Goal: Transaction & Acquisition: Purchase product/service

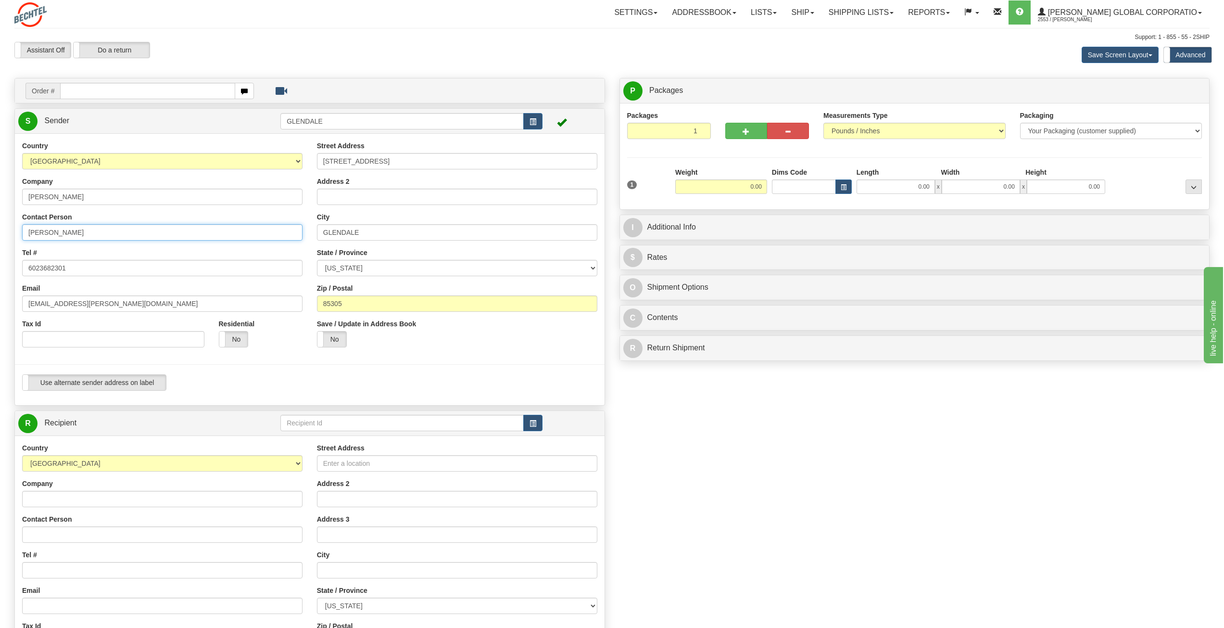
drag, startPoint x: 55, startPoint y: 231, endPoint x: 0, endPoint y: 222, distance: 56.1
click at [0, 222] on div "Toggle navigation Settings Shipping Preferences Fields Preferences New" at bounding box center [612, 414] width 1224 height 828
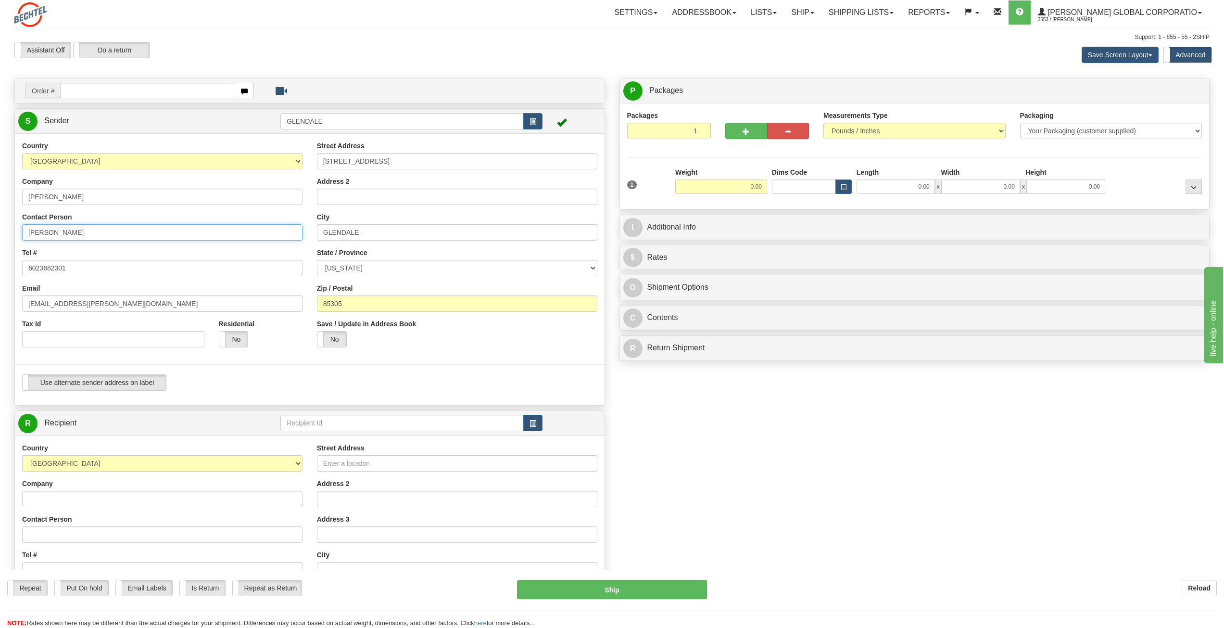
click at [108, 232] on input "[PERSON_NAME]" at bounding box center [162, 232] width 280 height 16
type input "[PERSON_NAME]/[PERSON_NAME]"
click at [56, 117] on span "Sender" at bounding box center [56, 120] width 25 height 8
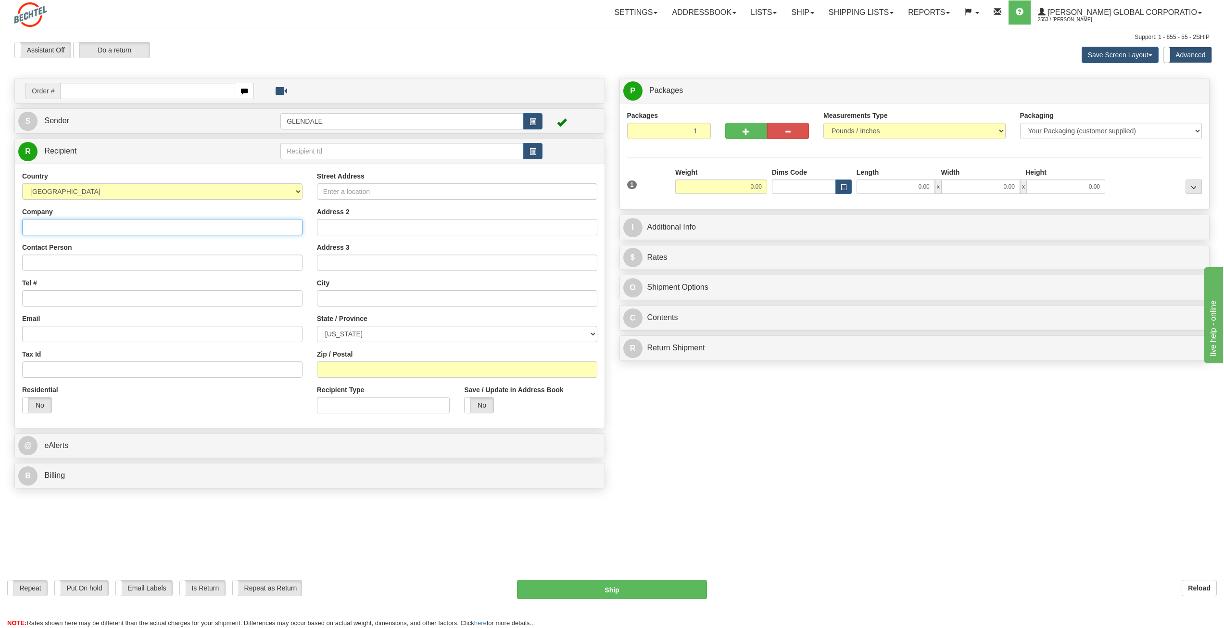
click at [62, 223] on input "Company" at bounding box center [162, 227] width 280 height 16
paste input "HLSR"
type input "HLSR"
click at [31, 264] on input "Contact Person" at bounding box center [162, 262] width 280 height 16
paste input "Rachael - Ticket Office"
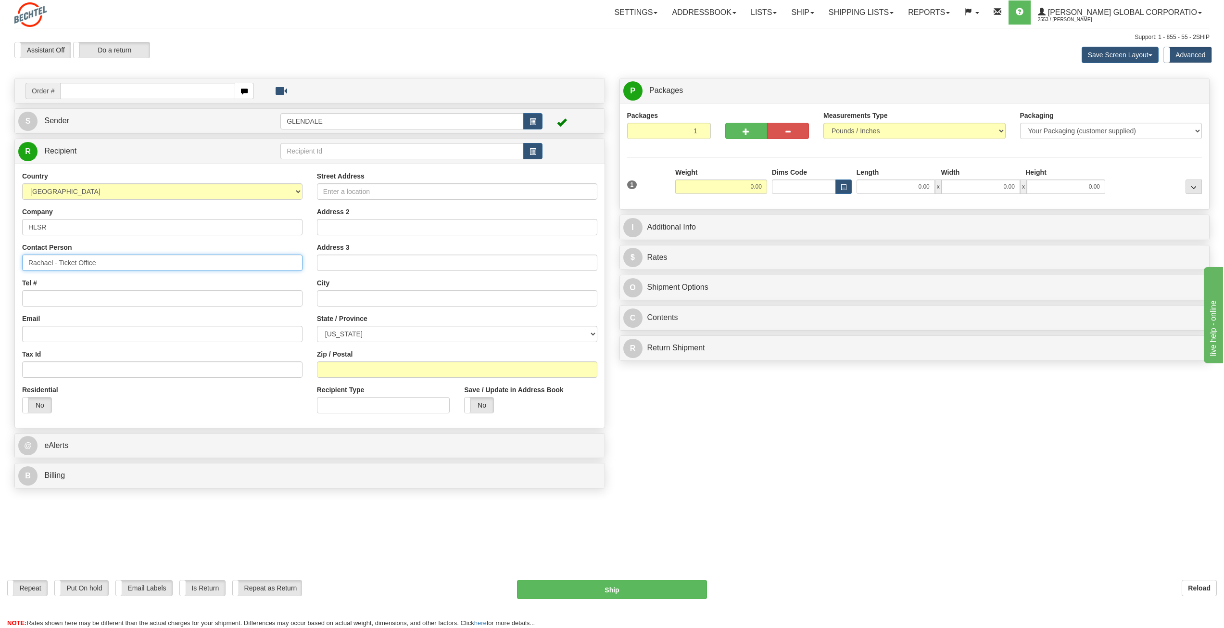
type input "Rachael - Ticket Office"
click at [54, 298] on input "Tel #" at bounding box center [162, 298] width 280 height 16
paste input "832 667-1021"
type input "832 667-1021"
click at [398, 191] on input "Street Address" at bounding box center [457, 191] width 280 height 16
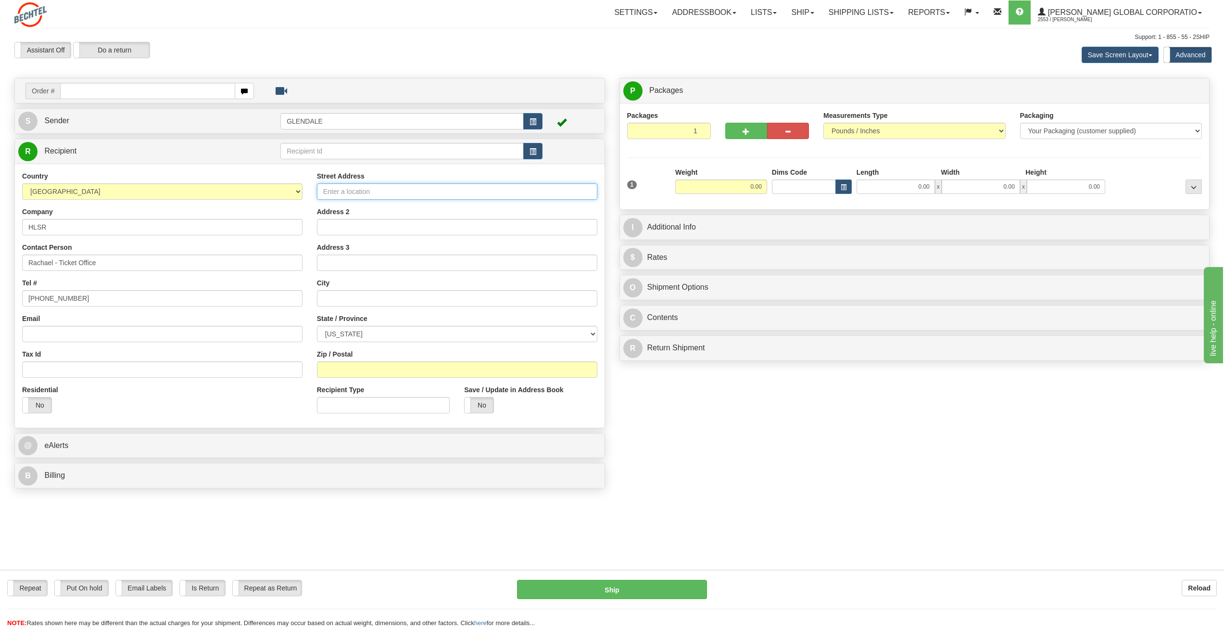
paste input "3 NRG Park"
type input "3 NRG Park"
click at [338, 301] on input "text" at bounding box center [457, 298] width 280 height 16
paste input "Houston"
type input "Houston"
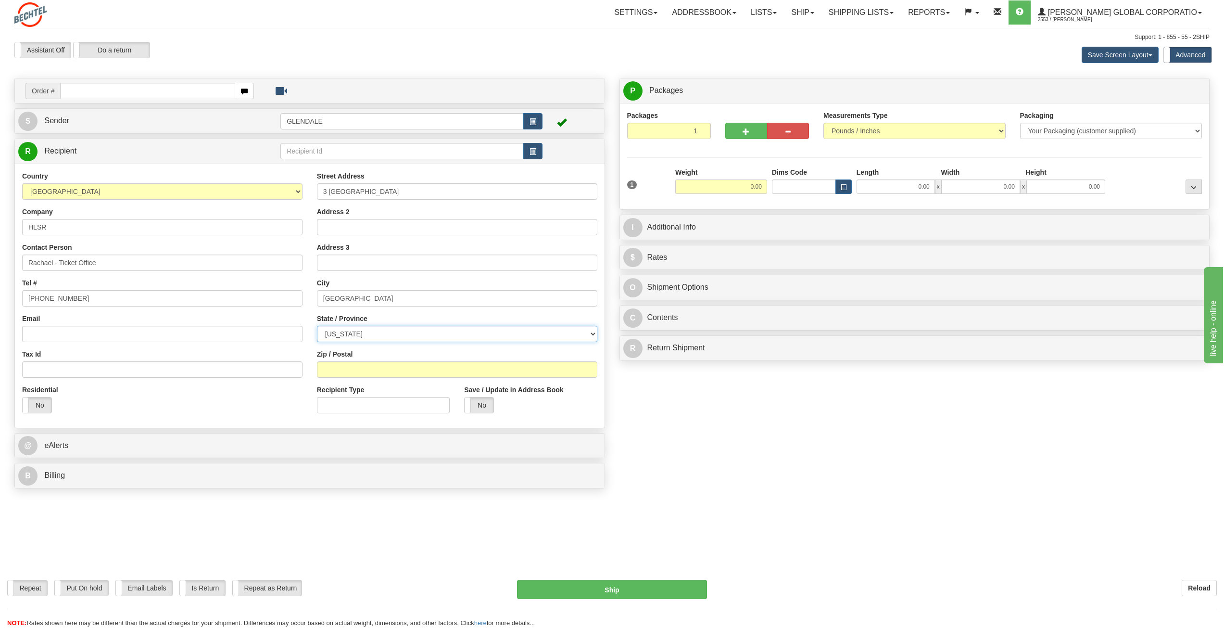
click at [591, 333] on select "[US_STATE] [US_STATE] [US_STATE] [US_STATE] Armed Forces America Armed Forces E…" at bounding box center [457, 334] width 280 height 16
select select "TX"
click at [317, 326] on select "[US_STATE] [US_STATE] [US_STATE] [US_STATE] Armed Forces America Armed Forces E…" at bounding box center [457, 334] width 280 height 16
click at [346, 371] on input "Zip / Postal" at bounding box center [457, 369] width 280 height 16
type input "77054"
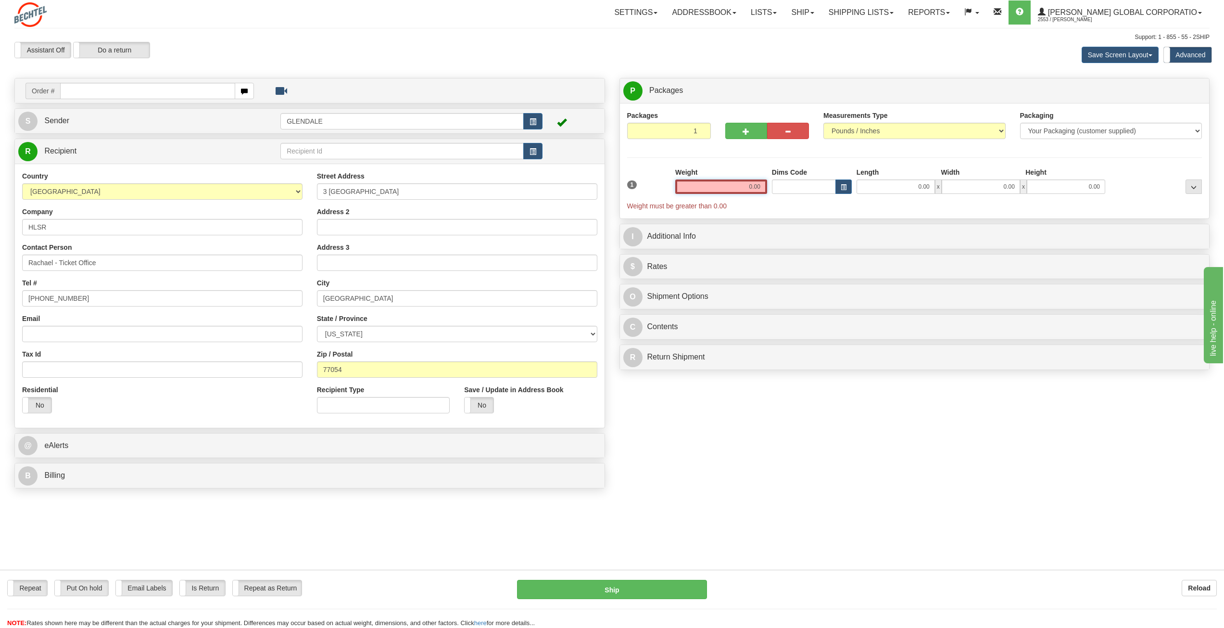
drag, startPoint x: 747, startPoint y: 187, endPoint x: 786, endPoint y: 189, distance: 38.5
click at [786, 189] on div "1 Weight 0.00 Dims Code 0.00" at bounding box center [915, 188] width 580 height 43
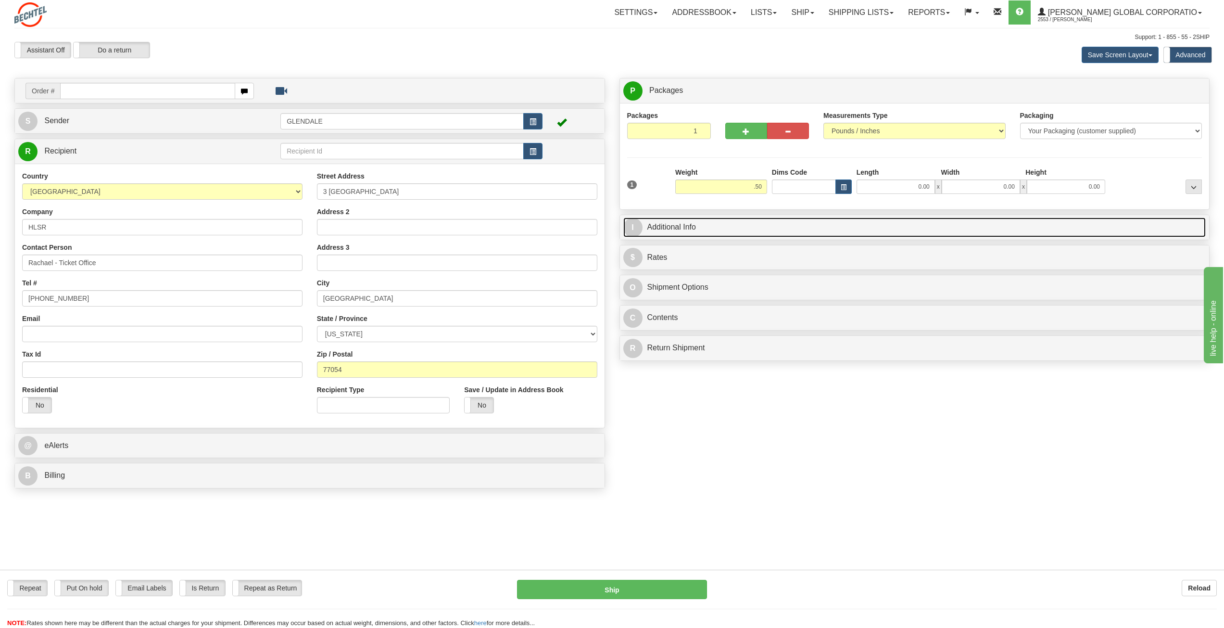
type input "0.50"
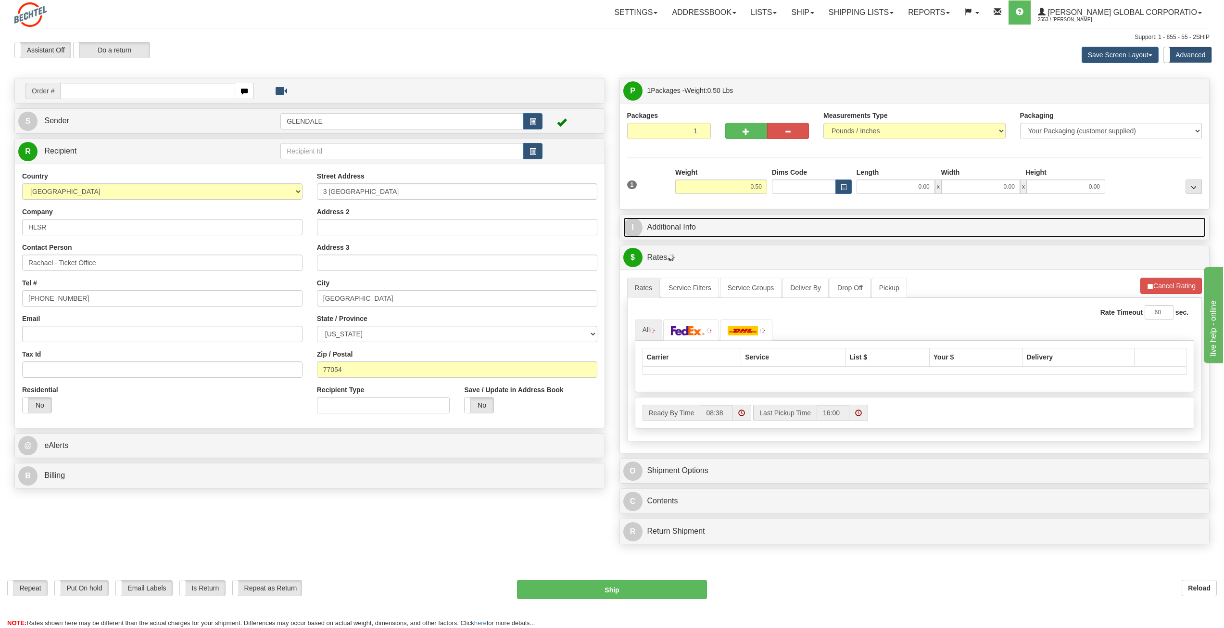
click at [668, 223] on link "I Additional Info" at bounding box center [914, 227] width 583 height 20
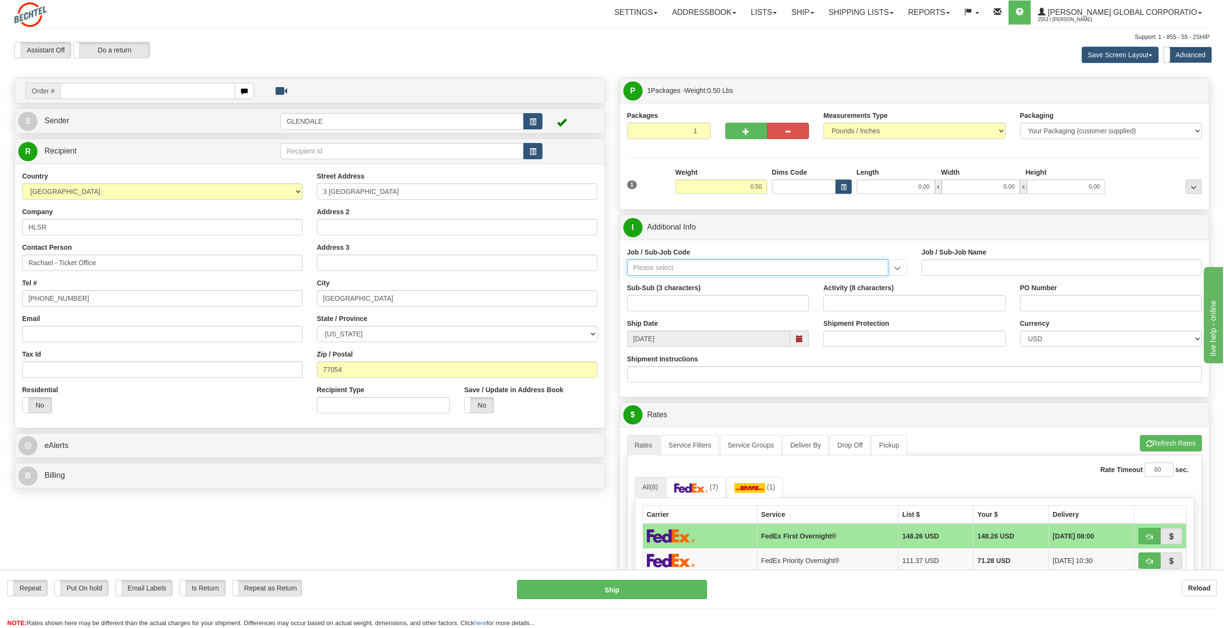
click at [687, 271] on input "Job / Sub-Job Code" at bounding box center [758, 267] width 262 height 16
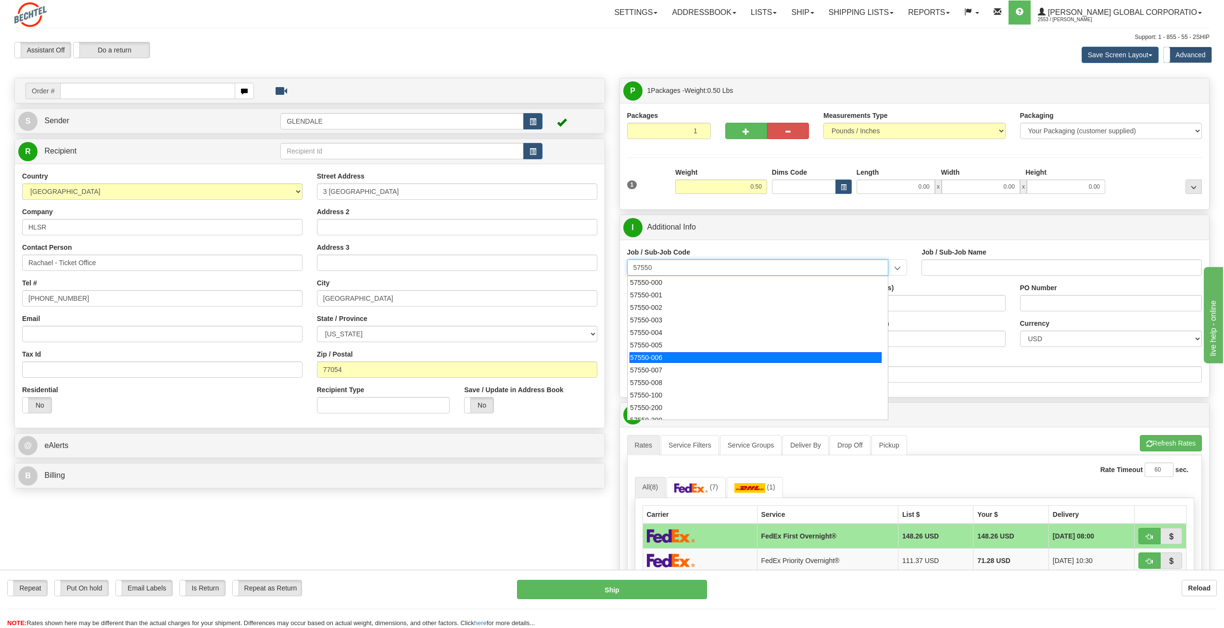
click at [655, 355] on div "57550-006" at bounding box center [755, 357] width 252 height 11
type input "57550-006"
type input "GBU BD BASIC - BD BASIC - MARKETING"
type input "57550-006"
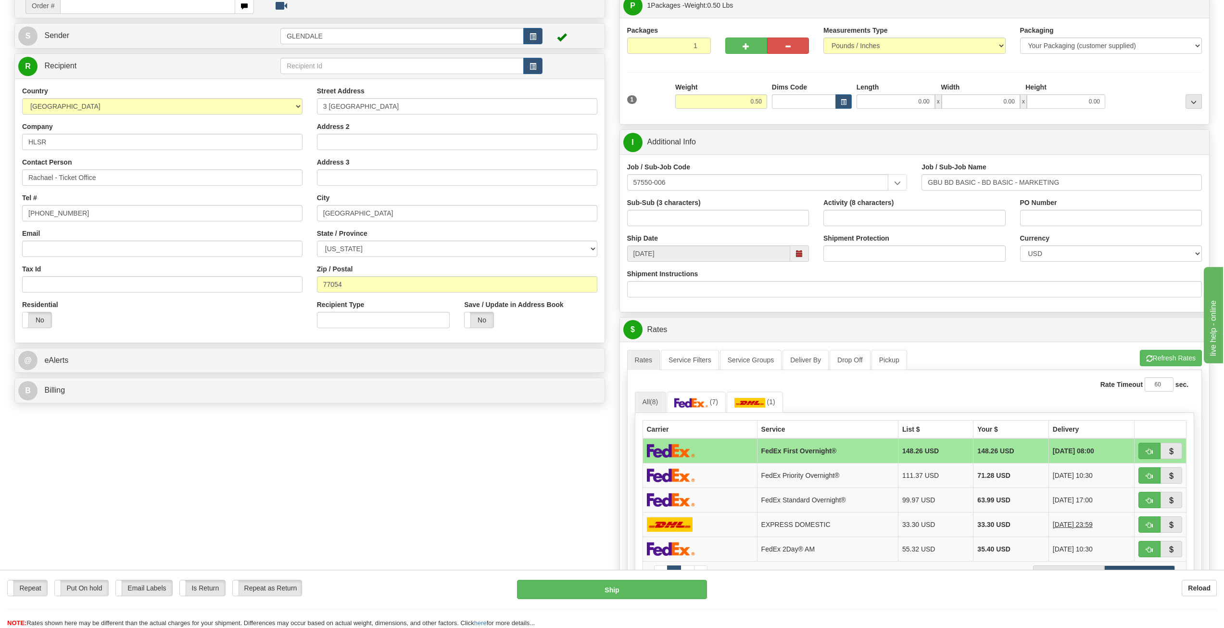
scroll to position [144, 0]
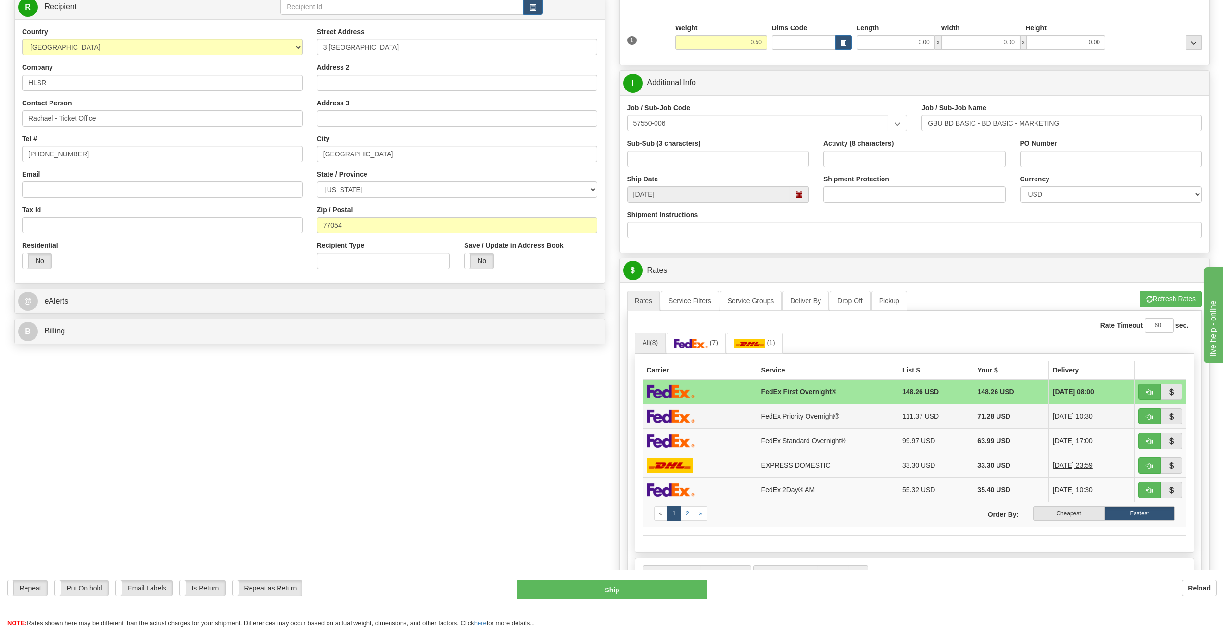
click at [666, 417] on img at bounding box center [671, 416] width 48 height 14
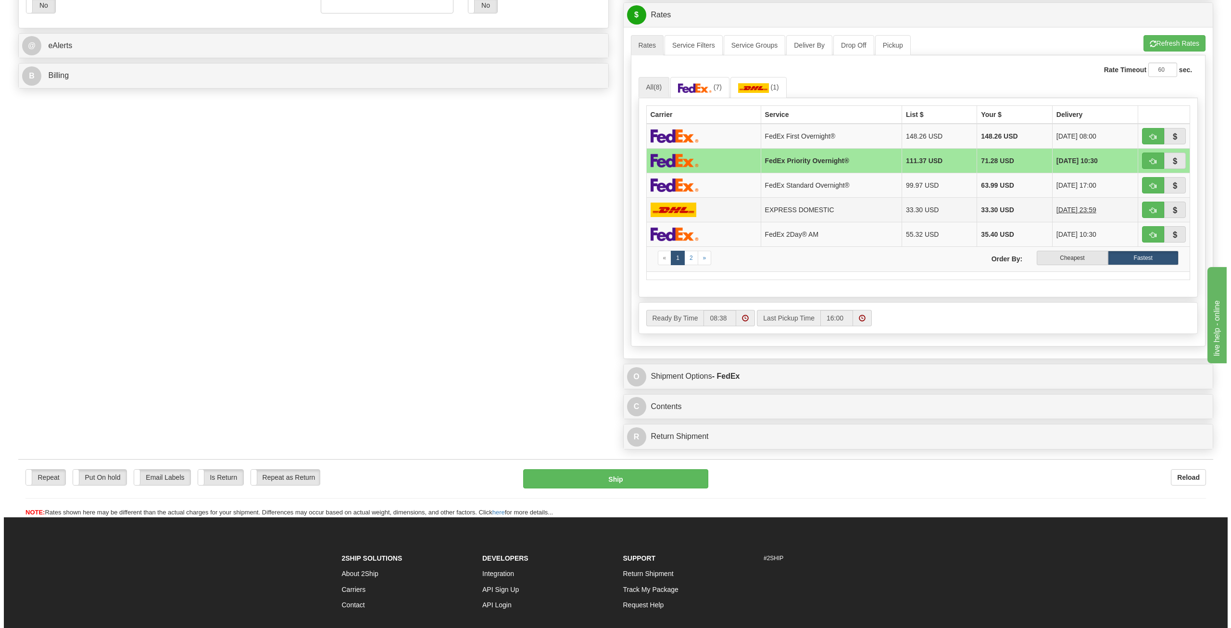
scroll to position [433, 0]
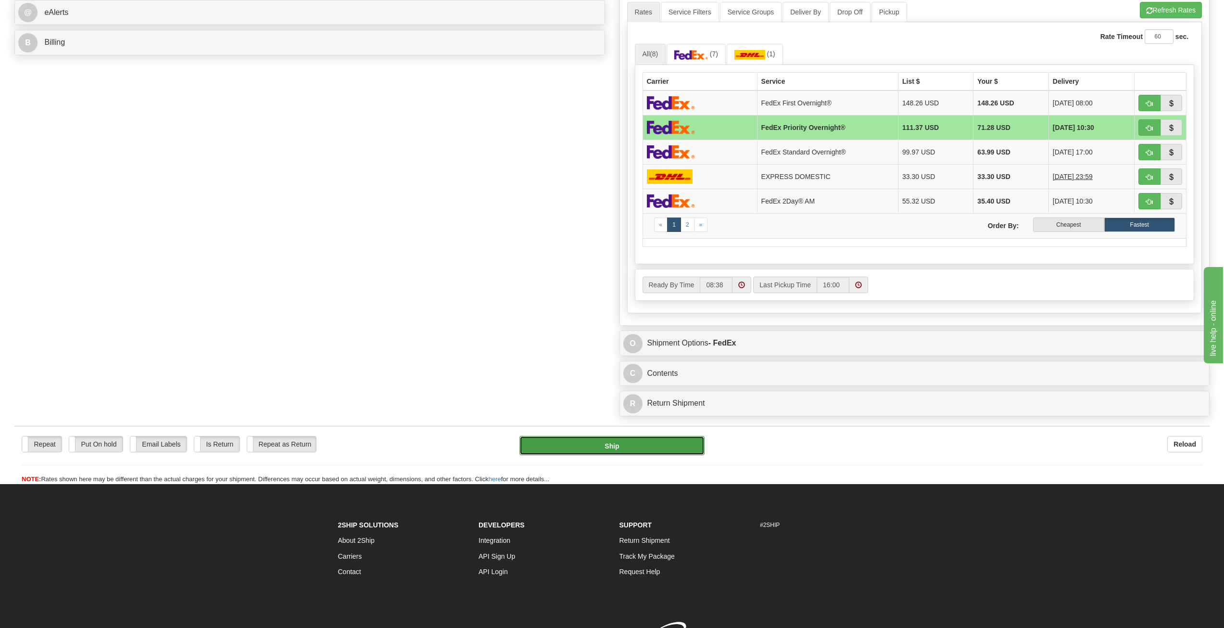
click at [615, 449] on button "Ship" at bounding box center [611, 445] width 185 height 19
type input "01"
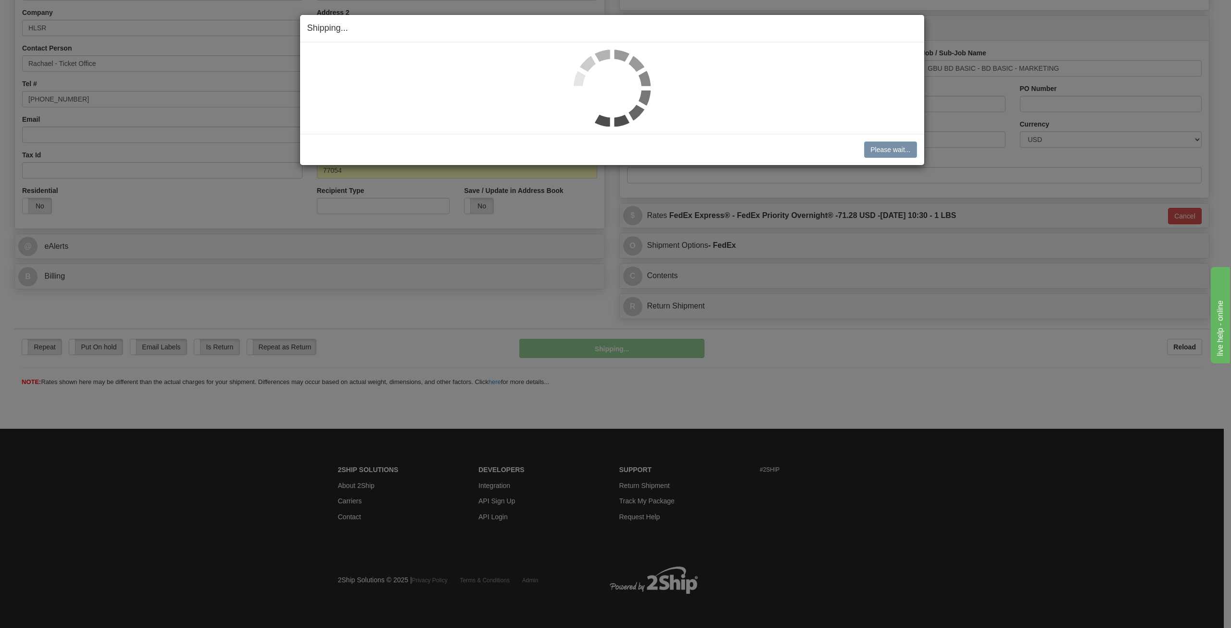
scroll to position [199, 0]
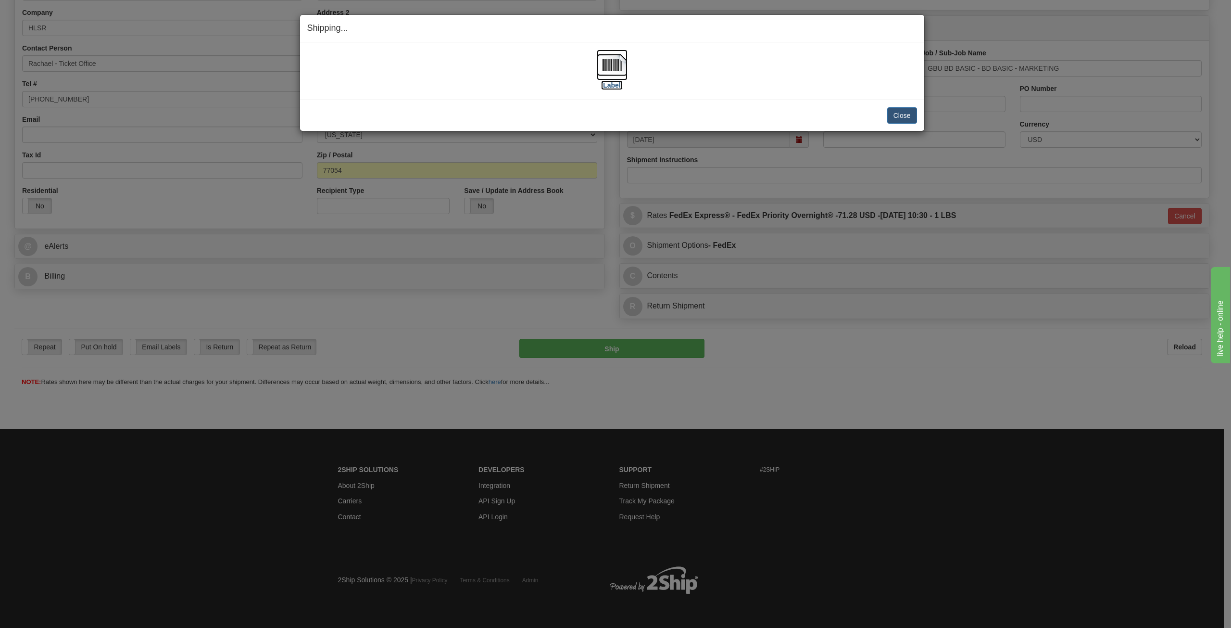
click at [613, 57] on img at bounding box center [612, 65] width 31 height 31
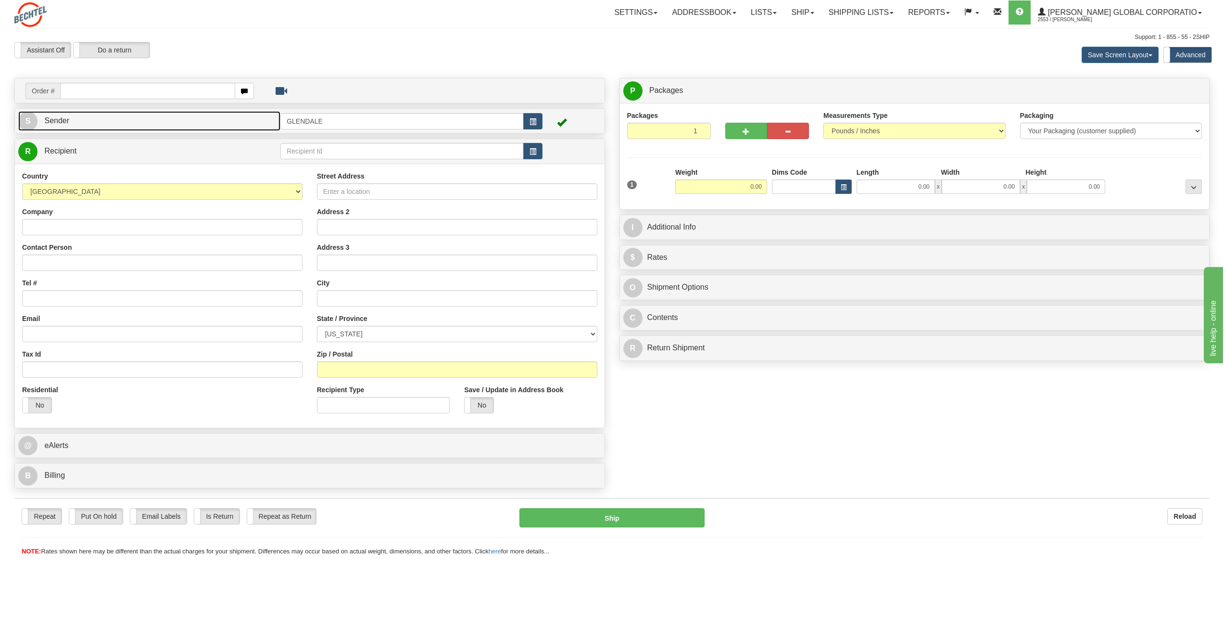
click at [66, 122] on span "Sender" at bounding box center [56, 120] width 25 height 8
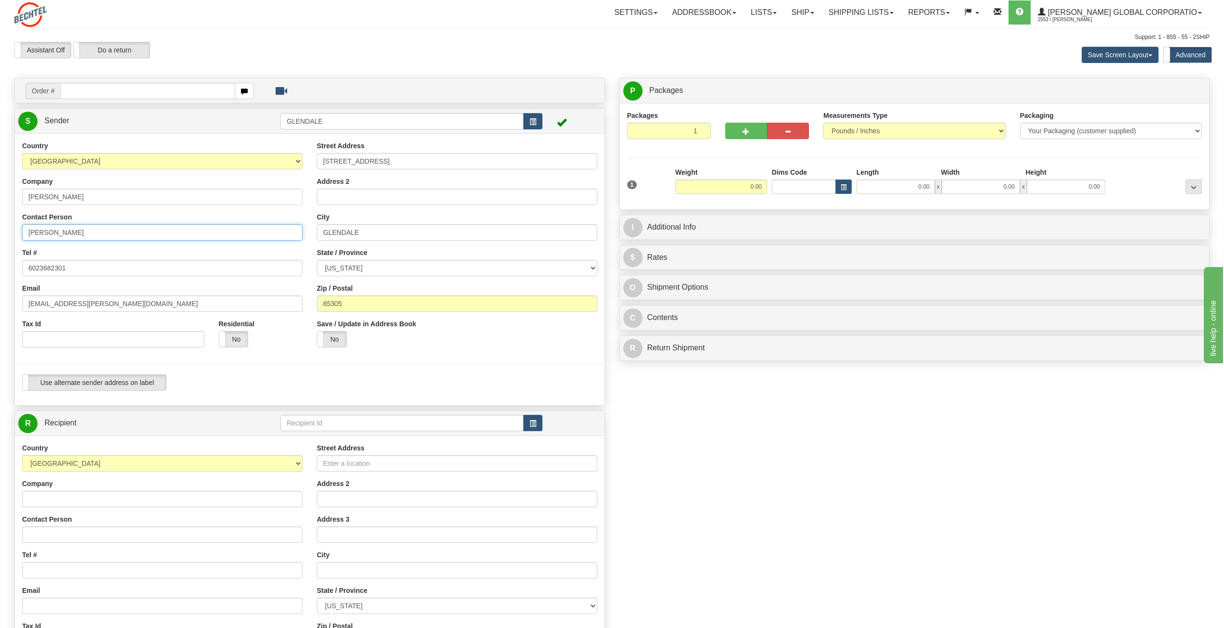
drag, startPoint x: 55, startPoint y: 231, endPoint x: 7, endPoint y: 230, distance: 48.6
click at [7, 230] on div "Toggle navigation Settings Shipping Preferences Fields Preferences New" at bounding box center [612, 414] width 1224 height 828
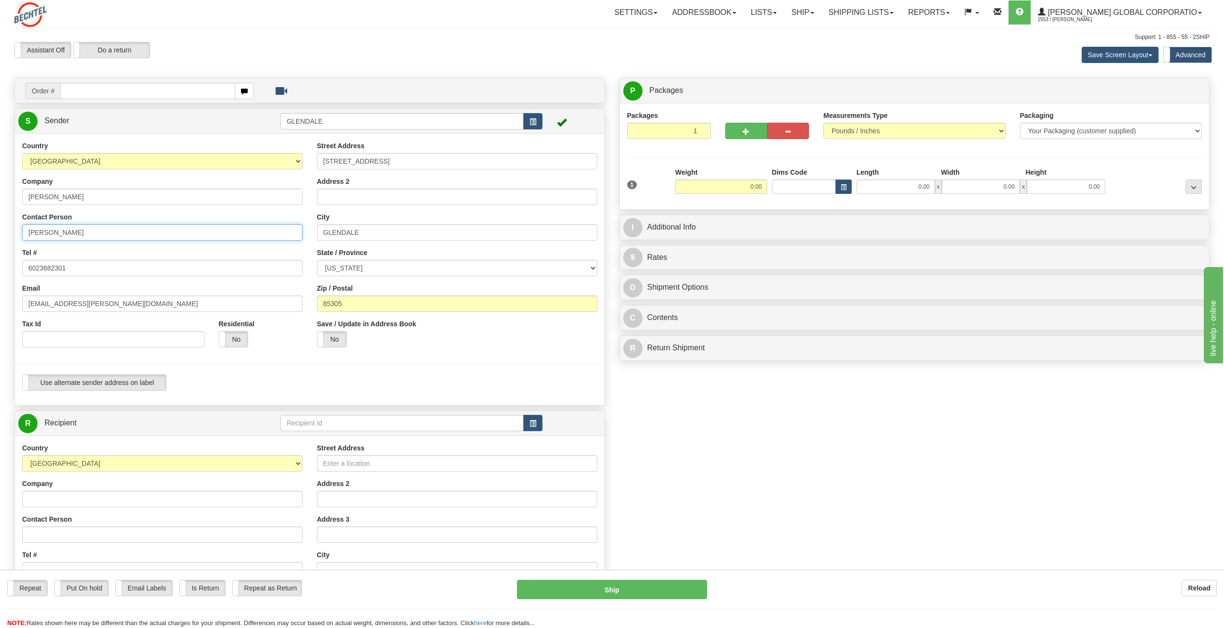
click at [93, 229] on input "[PERSON_NAME]" at bounding box center [162, 232] width 280 height 16
type input "[PERSON_NAME]/[PERSON_NAME]"
click at [70, 118] on link "S Sender" at bounding box center [149, 121] width 262 height 20
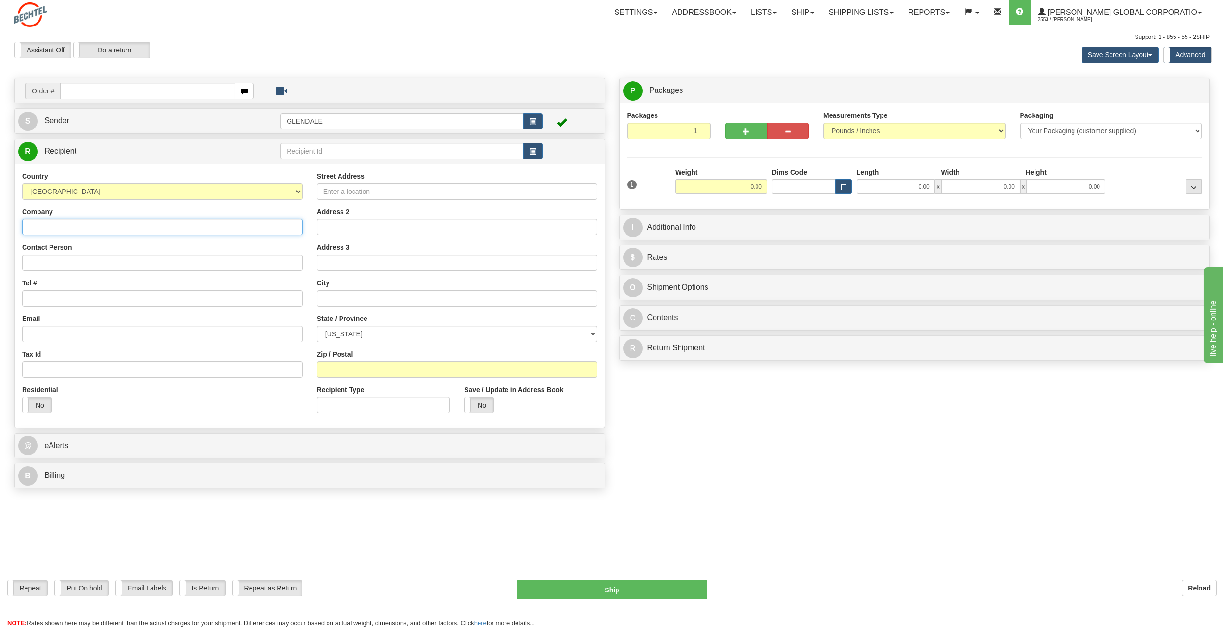
click at [42, 220] on input "Company" at bounding box center [162, 227] width 280 height 16
paste input "World Affairs Council of Greater Houston"
type input "World Affairs Council of Greater Houston"
click at [44, 262] on input "Contact Person" at bounding box center [162, 262] width 280 height 16
paste input "Sandija Bayat"
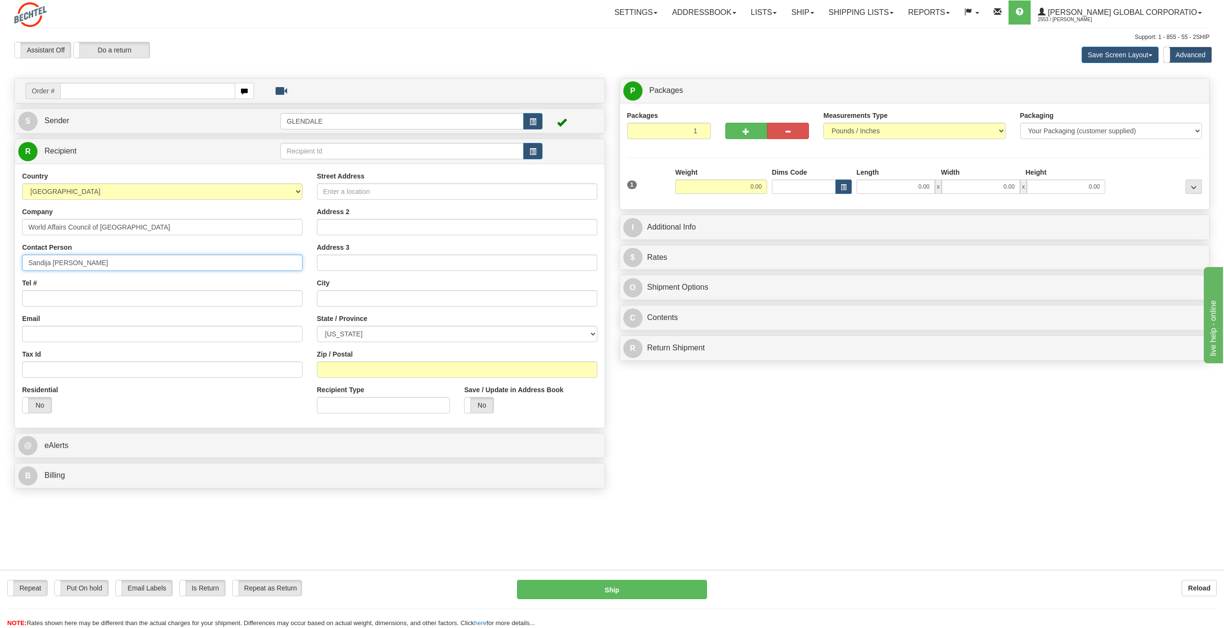
type input "Sandija Bayat"
click at [53, 292] on input "Tel #" at bounding box center [162, 298] width 280 height 16
paste input "713 522-7811"
type input "713 522-7811"
click at [394, 192] on input "Street Address" at bounding box center [457, 191] width 280 height 16
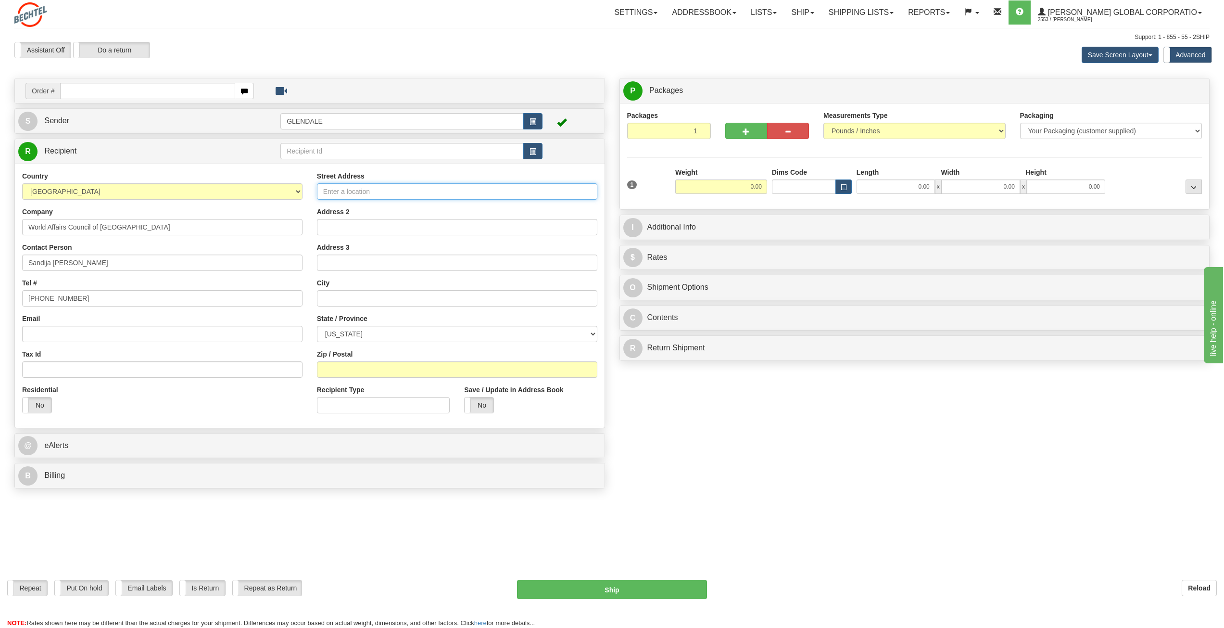
paste input "1235 North Loop West Ste. 1025"
drag, startPoint x: 422, startPoint y: 189, endPoint x: 394, endPoint y: 191, distance: 28.5
click at [394, 191] on input "1235 North Loop West Ste. 1025" at bounding box center [457, 191] width 280 height 16
type input "1235 North Loop West"
click at [342, 230] on input "Address 2" at bounding box center [457, 227] width 280 height 16
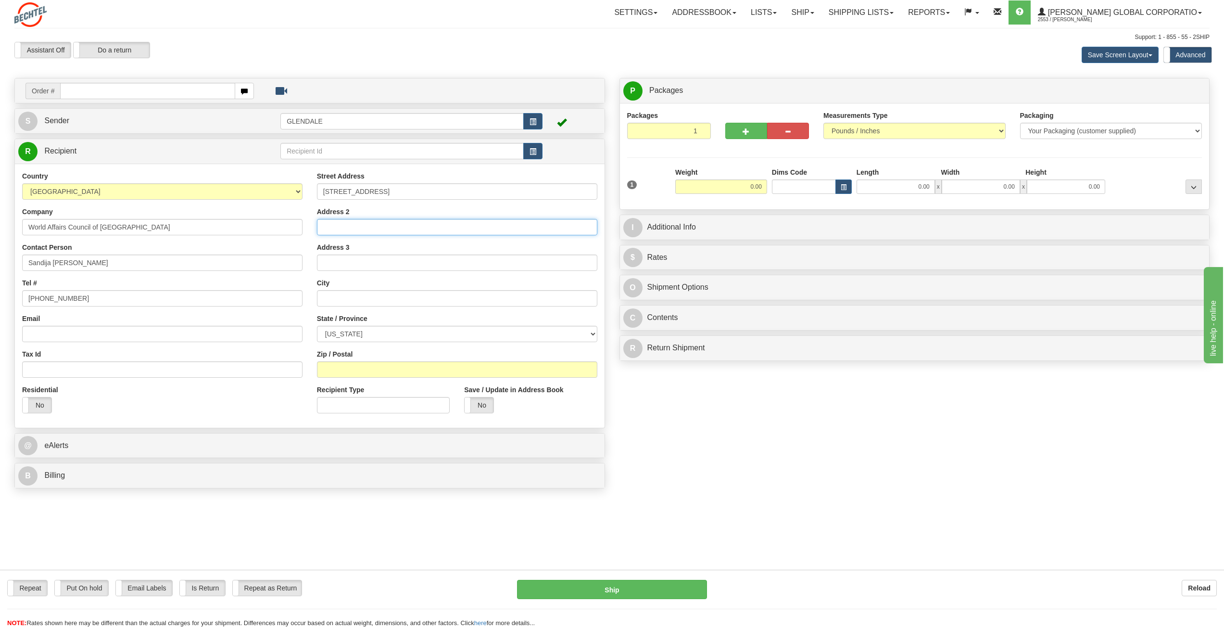
paste input "Ste. 1025"
type input "Ste. 1025"
click at [346, 302] on input "text" at bounding box center [457, 298] width 280 height 16
type input "Houston"
click at [591, 332] on select "[US_STATE] [US_STATE] [US_STATE] [US_STATE] Armed Forces America Armed Forces E…" at bounding box center [457, 334] width 280 height 16
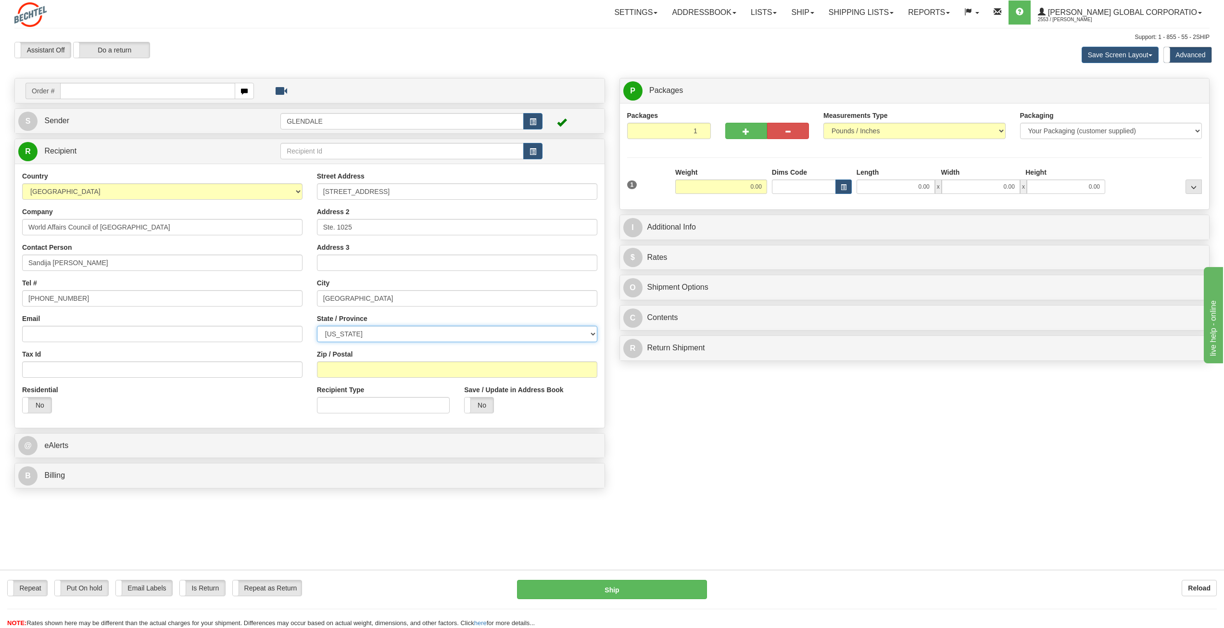
select select "TX"
click at [317, 326] on select "[US_STATE] [US_STATE] [US_STATE] [US_STATE] Armed Forces America Armed Forces E…" at bounding box center [457, 334] width 280 height 16
click at [337, 369] on input "Zip / Postal" at bounding box center [457, 369] width 280 height 16
type input "77008"
drag, startPoint x: 755, startPoint y: 184, endPoint x: 746, endPoint y: 187, distance: 10.2
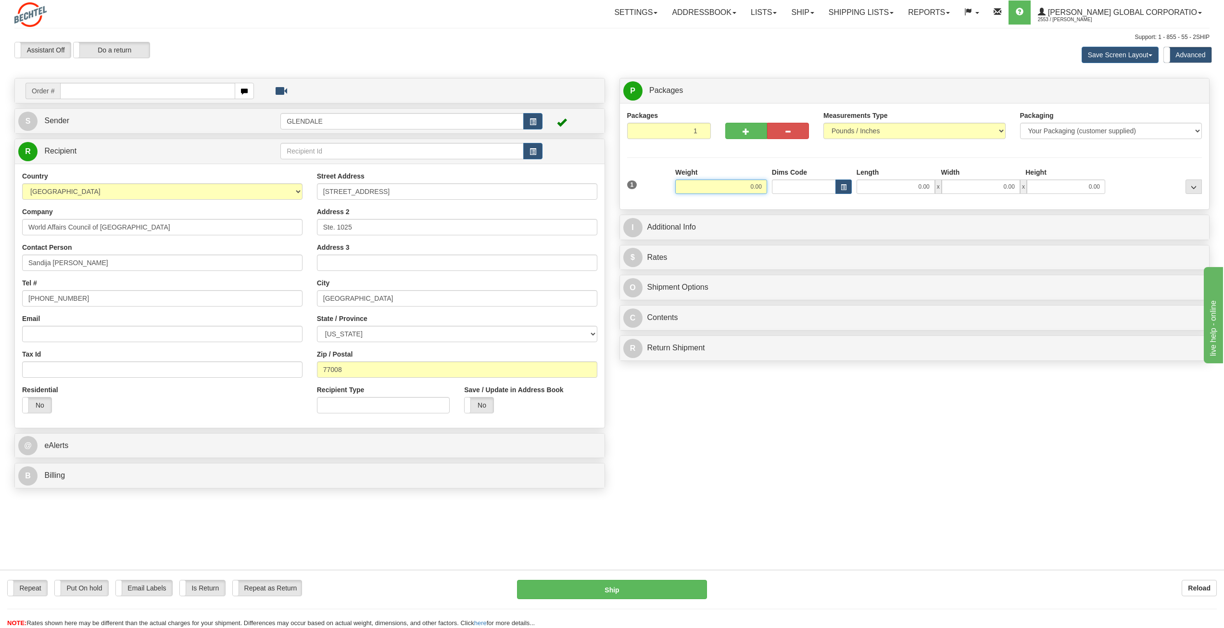
click at [746, 187] on input "0.00" at bounding box center [721, 186] width 92 height 14
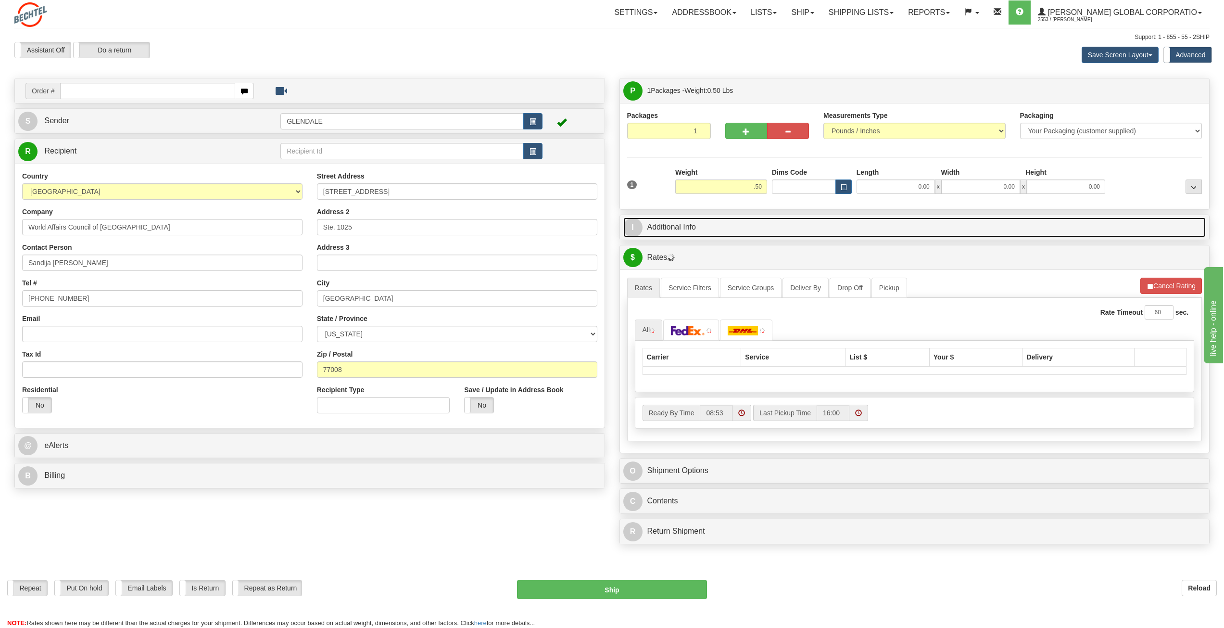
type input "0.50"
click at [665, 226] on link "I Additional Info" at bounding box center [914, 227] width 583 height 20
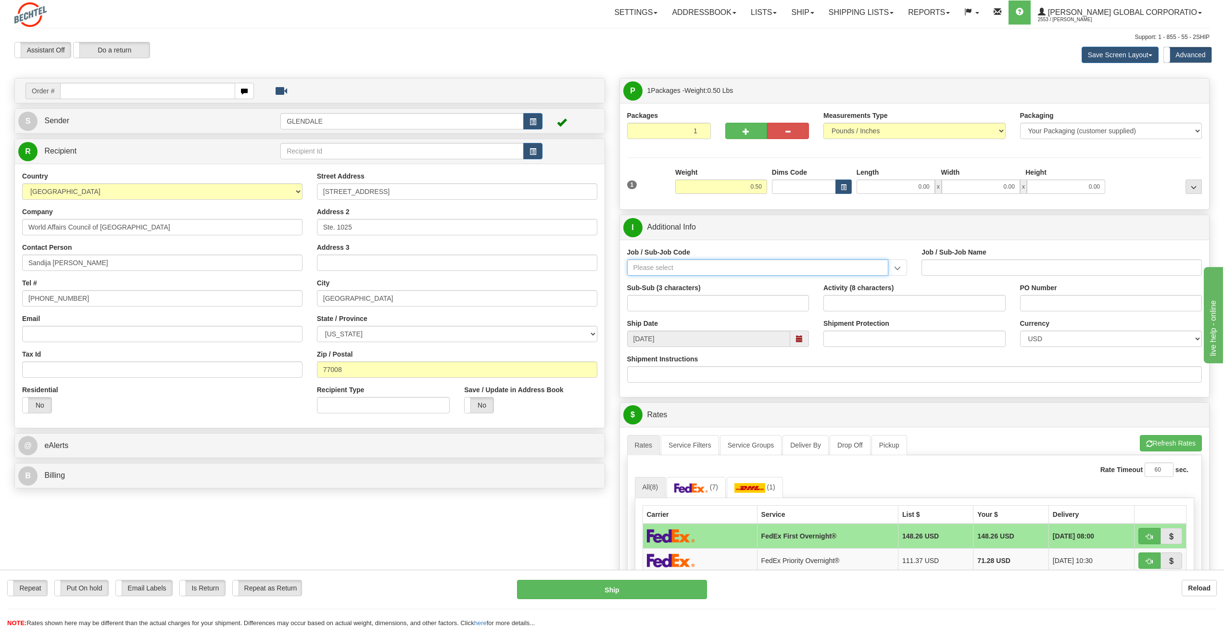
click at [688, 268] on input "Job / Sub-Job Code" at bounding box center [758, 267] width 262 height 16
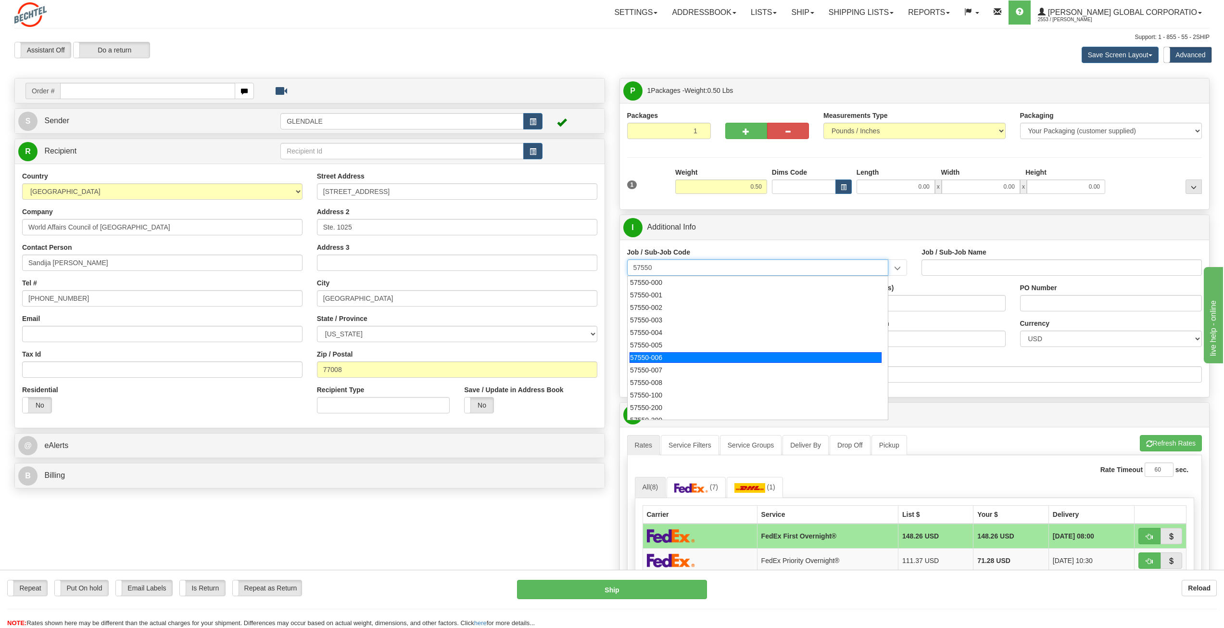
click at [666, 353] on div "57550-006" at bounding box center [755, 357] width 252 height 11
type input "57550-006"
type input "GBU BD BASIC - BD BASIC - MARKETING"
type input "57550-006"
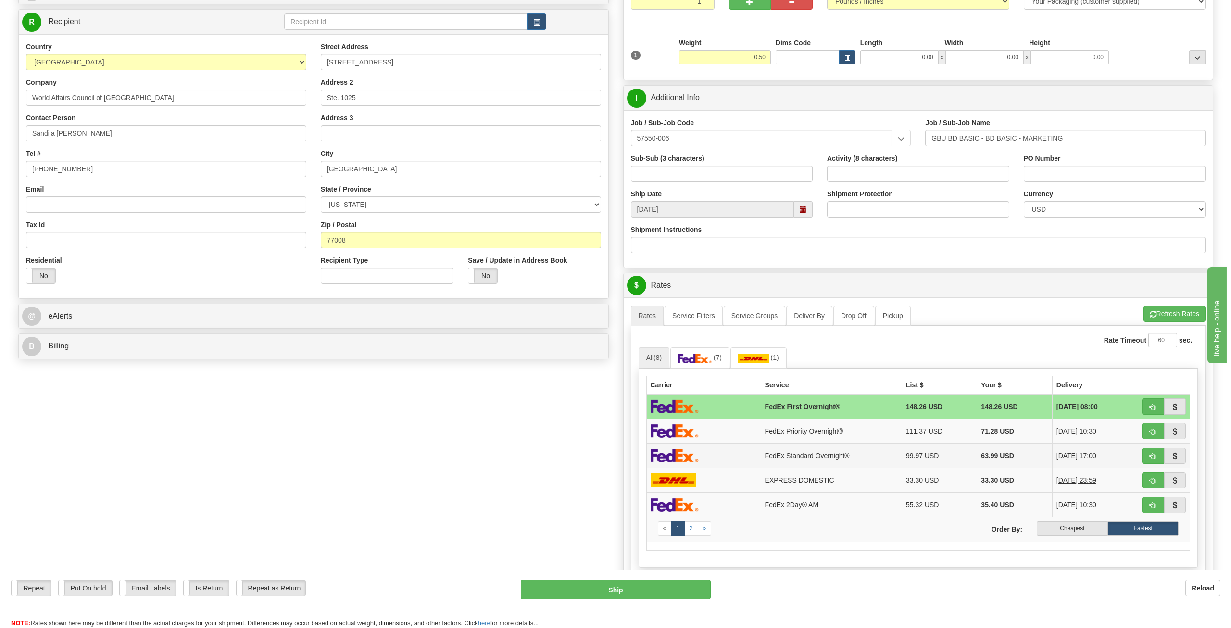
scroll to position [144, 0]
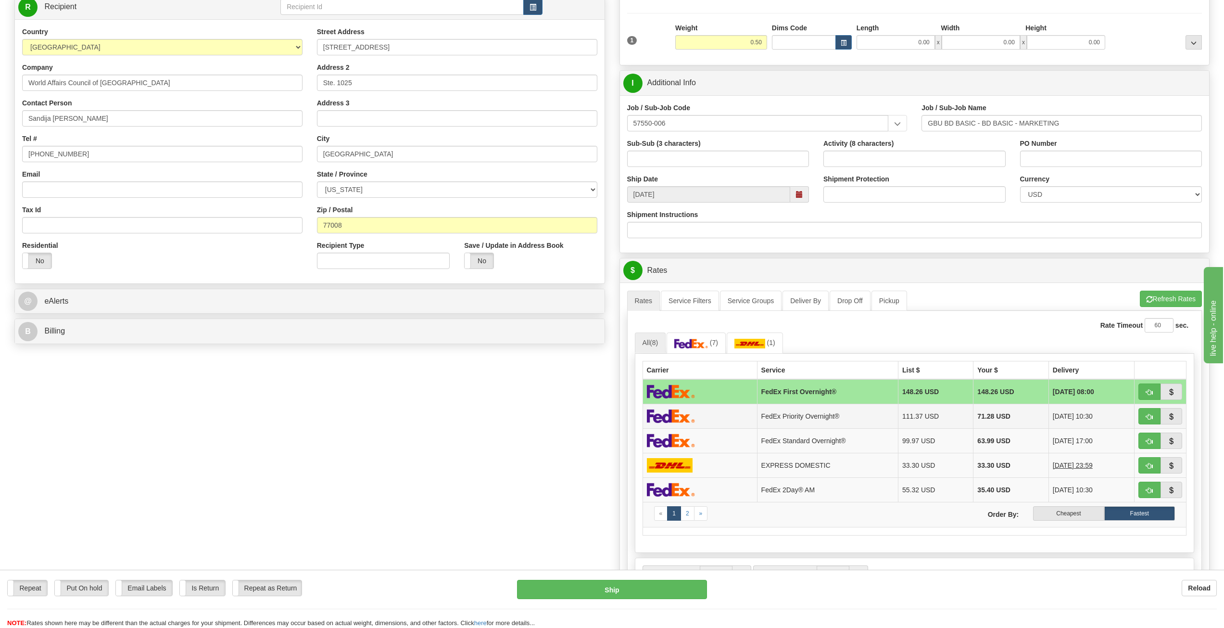
click at [794, 414] on td "FedEx Priority Overnight®" at bounding box center [827, 415] width 141 height 25
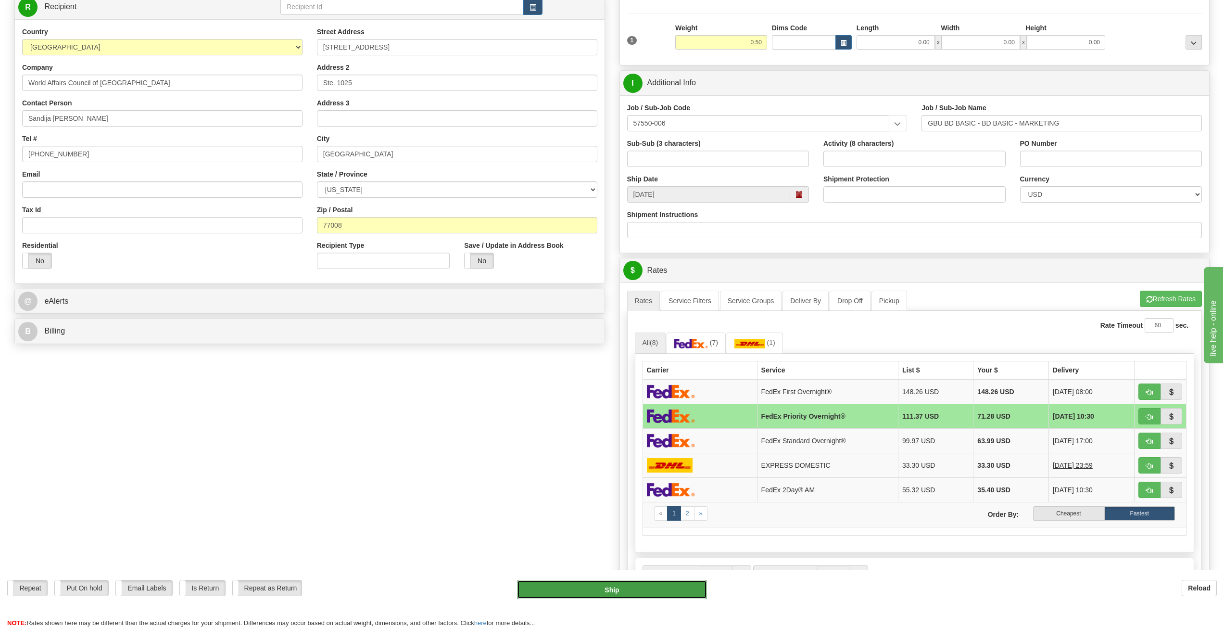
click at [620, 592] on button "Ship" at bounding box center [611, 588] width 189 height 19
type input "01"
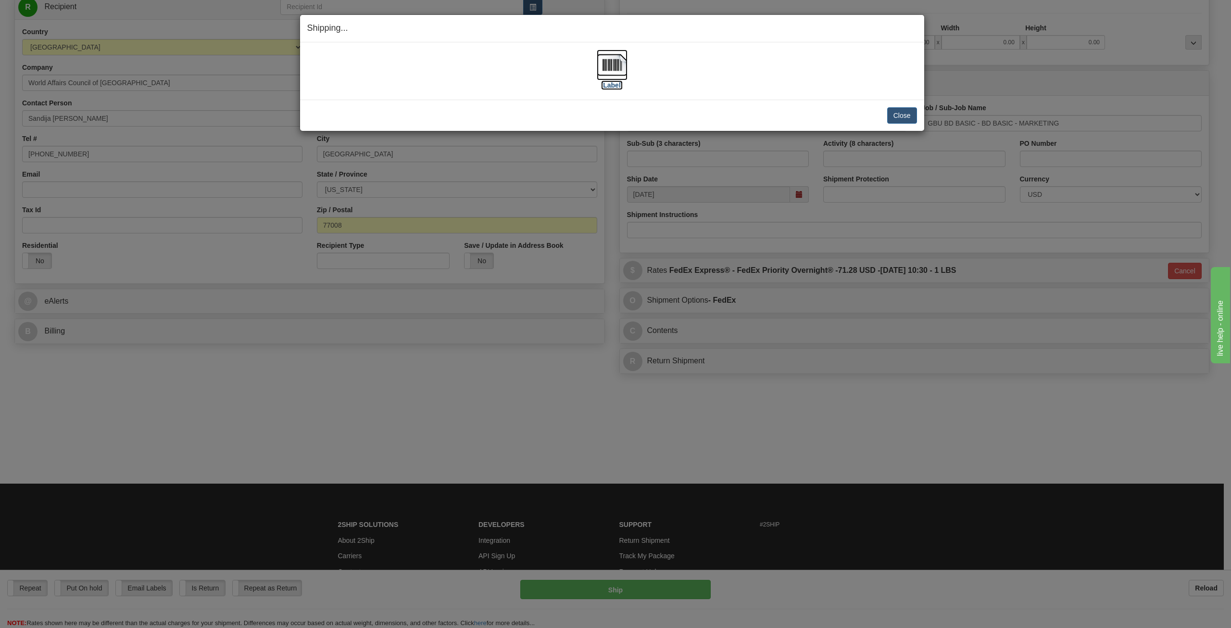
click at [618, 70] on img at bounding box center [612, 65] width 31 height 31
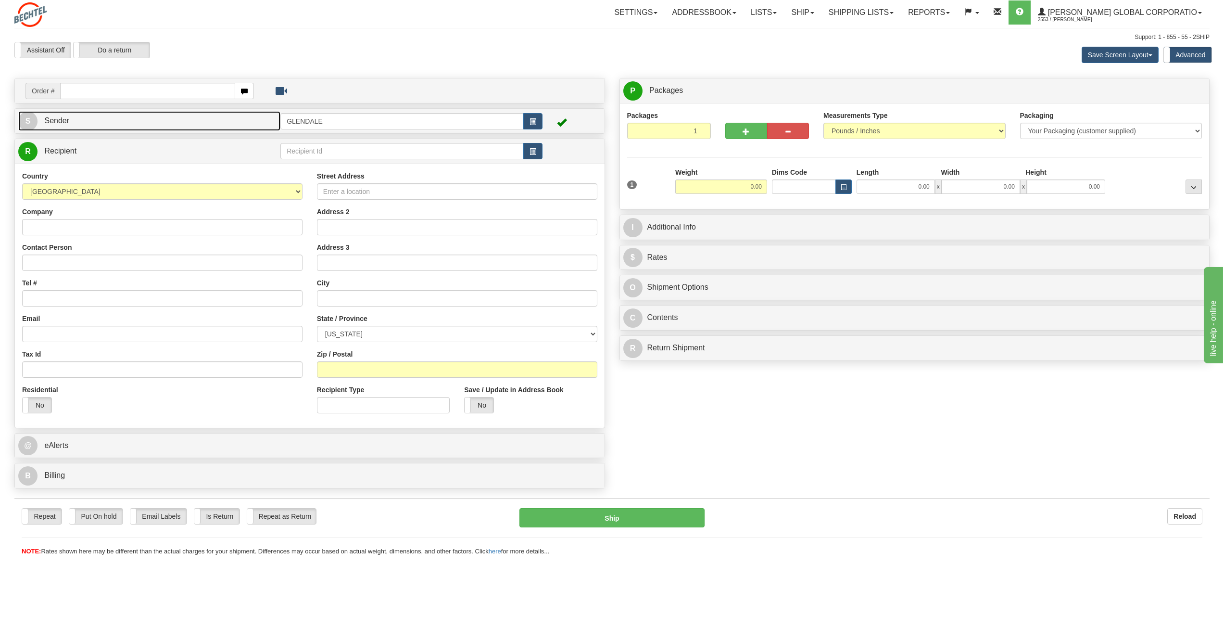
click at [56, 117] on span "Sender" at bounding box center [56, 120] width 25 height 8
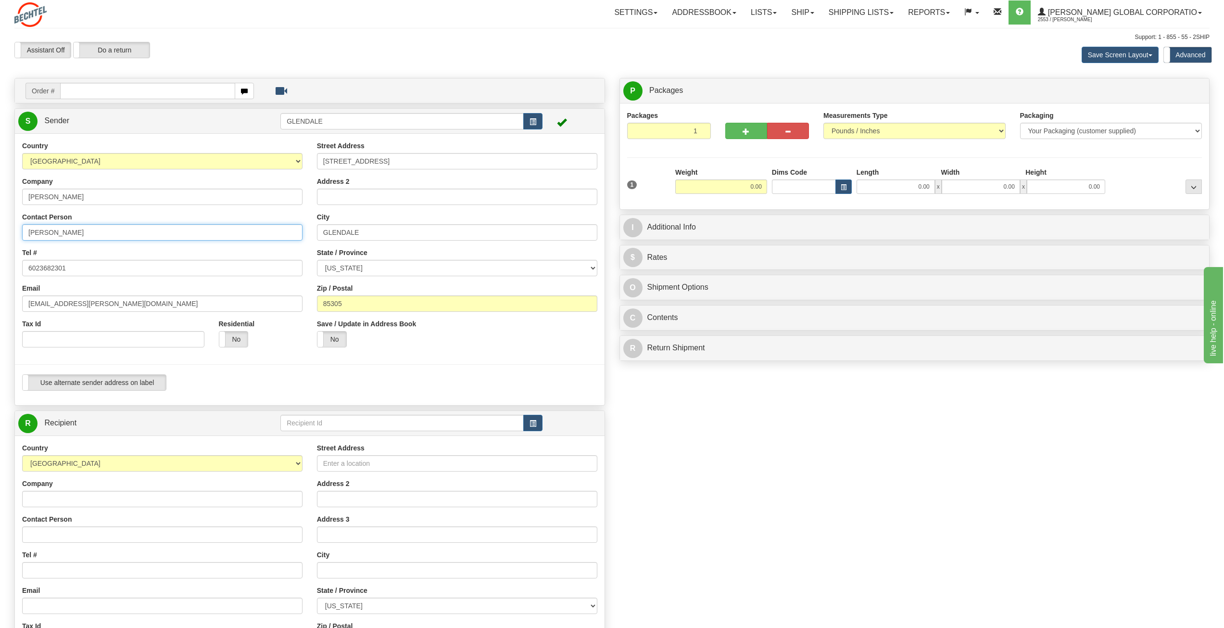
drag, startPoint x: 54, startPoint y: 230, endPoint x: 18, endPoint y: 229, distance: 36.1
click at [18, 229] on div "Country [GEOGRAPHIC_DATA] [GEOGRAPHIC_DATA] [GEOGRAPHIC_DATA] [GEOGRAPHIC_DATA]…" at bounding box center [162, 248] width 295 height 214
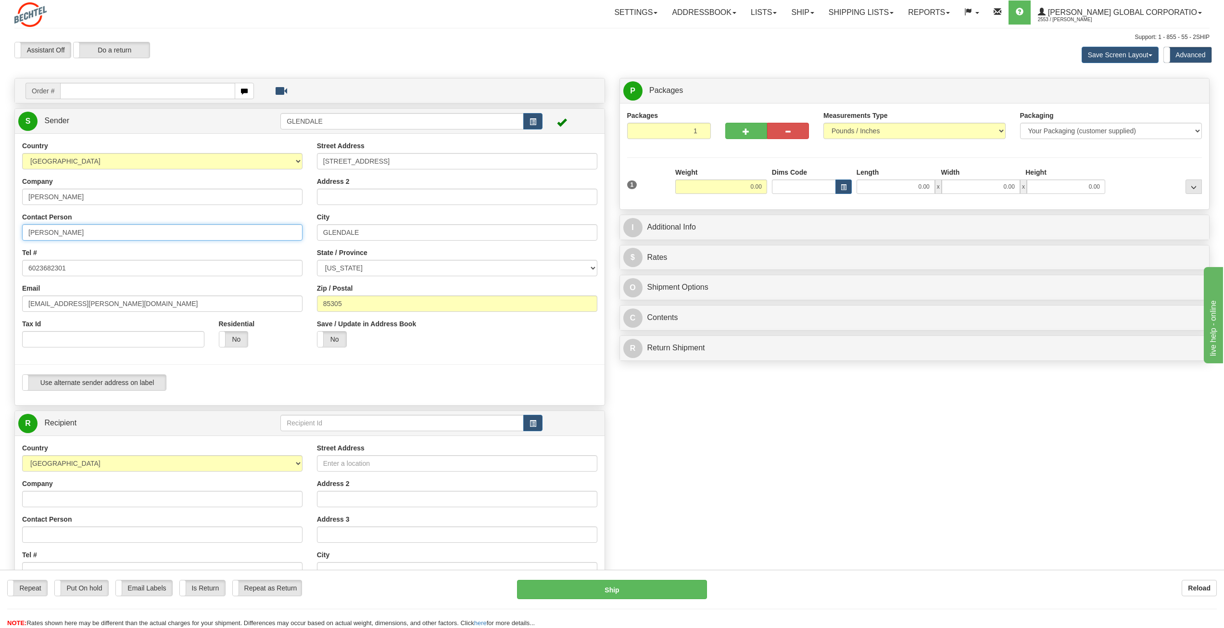
click at [111, 238] on input "[PERSON_NAME]" at bounding box center [162, 232] width 280 height 16
type input "[PERSON_NAME]/[PERSON_NAME]"
click at [50, 122] on span "Sender" at bounding box center [56, 120] width 25 height 8
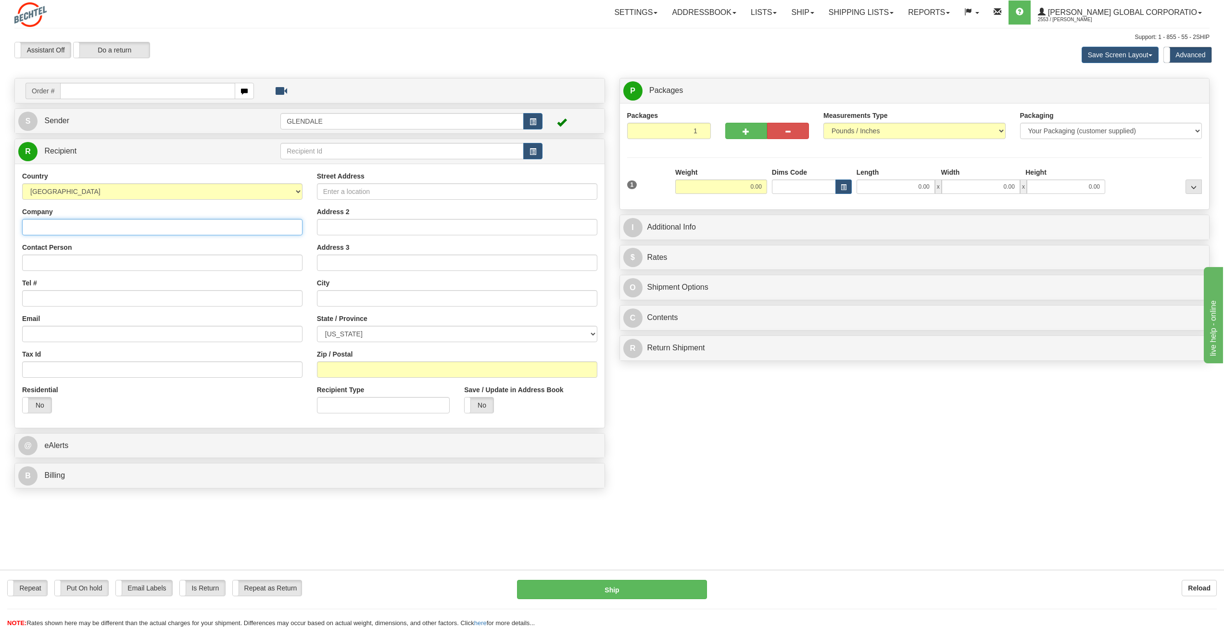
click at [41, 224] on input "Company" at bounding box center [162, 227] width 280 height 16
paste input "SEAL Family Foundation"
type input "SEAL Family Foundation"
click at [54, 257] on input "Contact Person" at bounding box center [162, 262] width 280 height 16
paste input "[PERSON_NAME]"
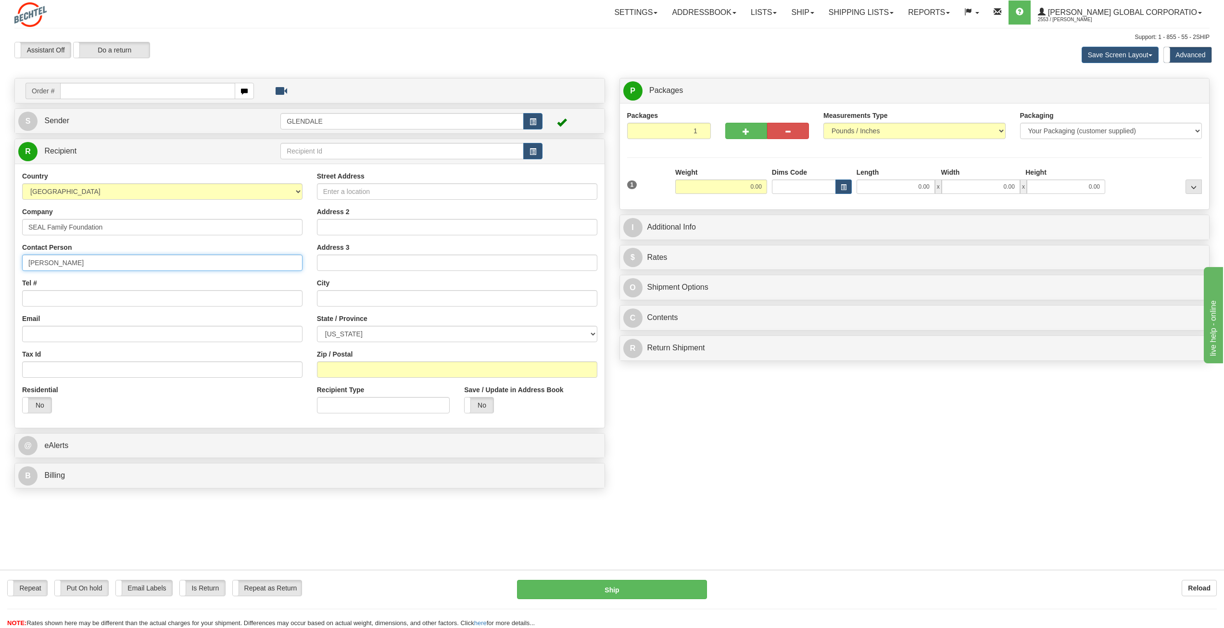
type input "[PERSON_NAME]"
click at [66, 302] on input "Tel #" at bounding box center [162, 298] width 280 height 16
paste input "[PHONE_NUMBER]"
type input "[PHONE_NUMBER]"
click at [47, 333] on input "Email" at bounding box center [162, 334] width 280 height 16
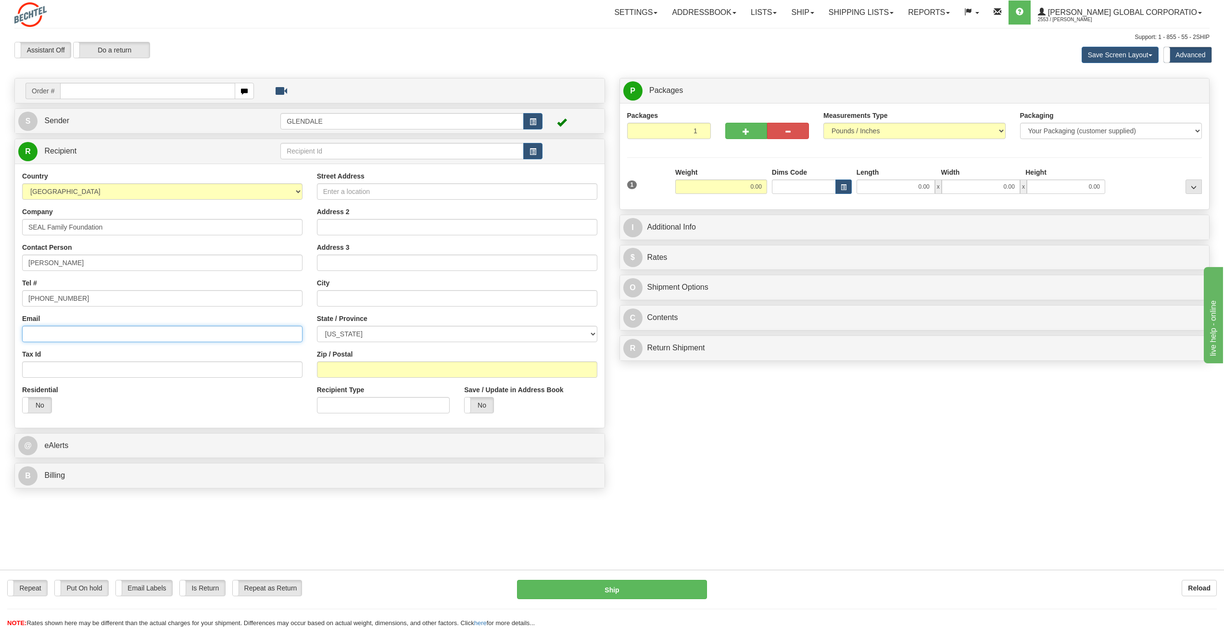
paste input "[PERSON_NAME].[PERSON_NAME]@sealfamily [DOMAIN_NAME]"
type input "[PERSON_NAME].[PERSON_NAME]@sealfamily [DOMAIN_NAME]"
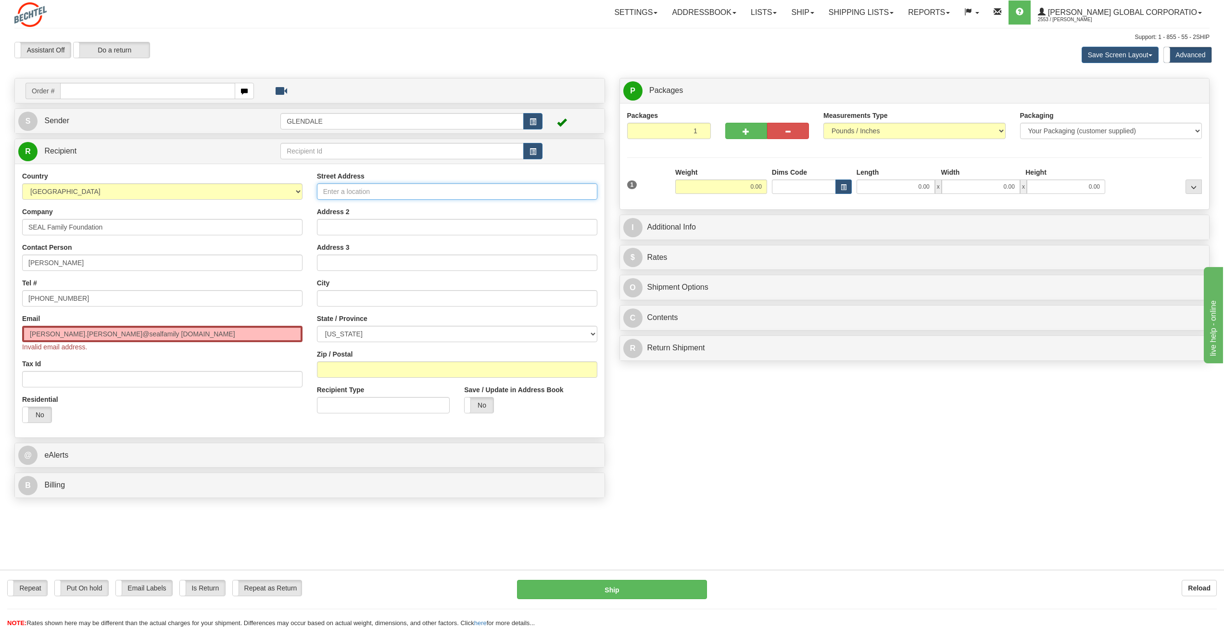
click at [375, 191] on input "Street Address" at bounding box center [457, 191] width 280 height 16
paste input "[STREET_ADDRESS]"
type input "[STREET_ADDRESS]"
click at [162, 336] on input "[PERSON_NAME].[PERSON_NAME]@sealfamily [DOMAIN_NAME]" at bounding box center [162, 334] width 280 height 16
type input "J"
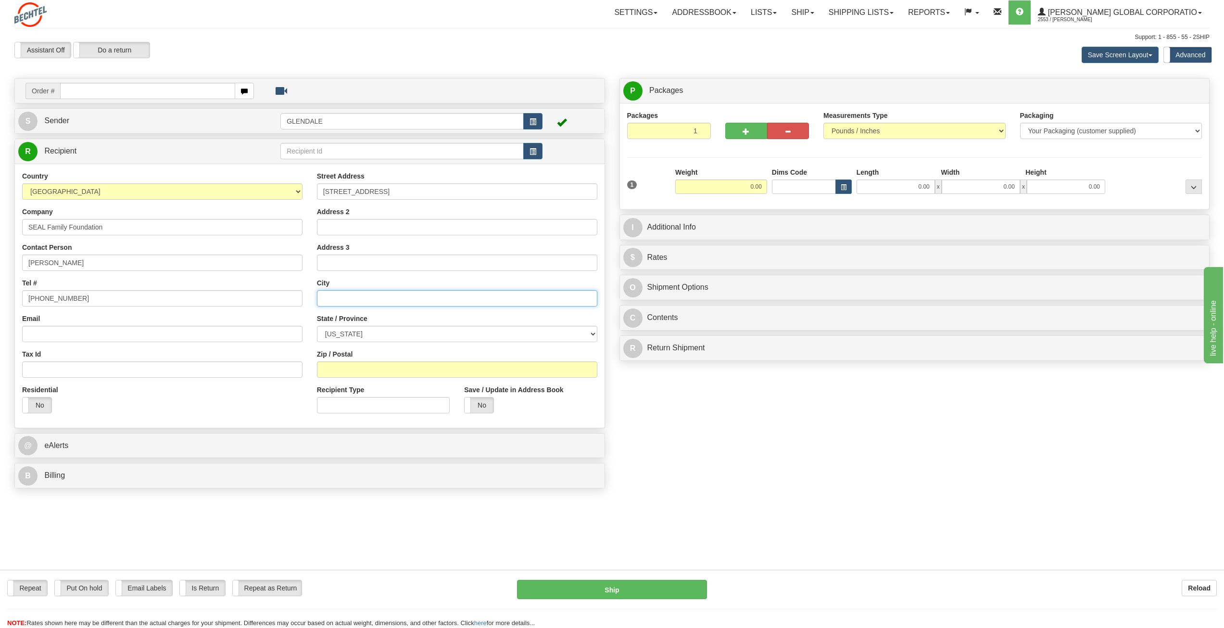
click at [335, 298] on input "text" at bounding box center [457, 298] width 280 height 16
paste input "Carlsbad"
type input "Carlsbad"
click at [591, 332] on select "[US_STATE] [US_STATE] [US_STATE] [US_STATE] Armed Forces America Armed Forces E…" at bounding box center [457, 334] width 280 height 16
select select "CA"
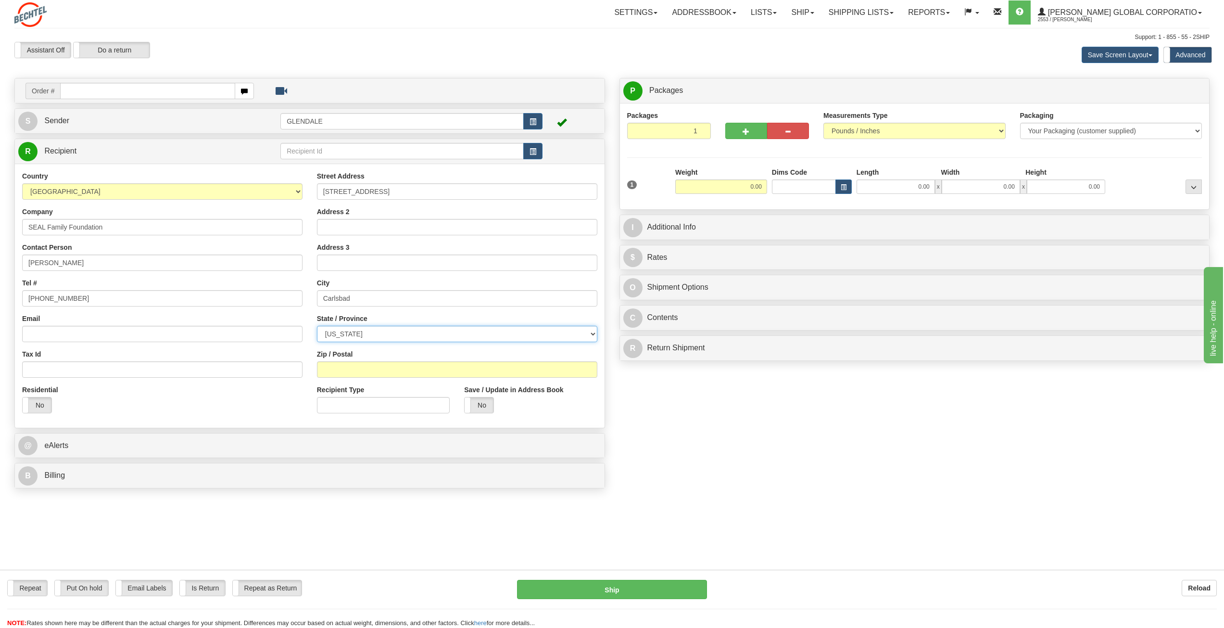
click at [317, 326] on select "[US_STATE] [US_STATE] [US_STATE] [US_STATE] Armed Forces America Armed Forces E…" at bounding box center [457, 334] width 280 height 16
click at [362, 375] on input "Zip / Postal" at bounding box center [457, 369] width 280 height 16
type input "92002-2900"
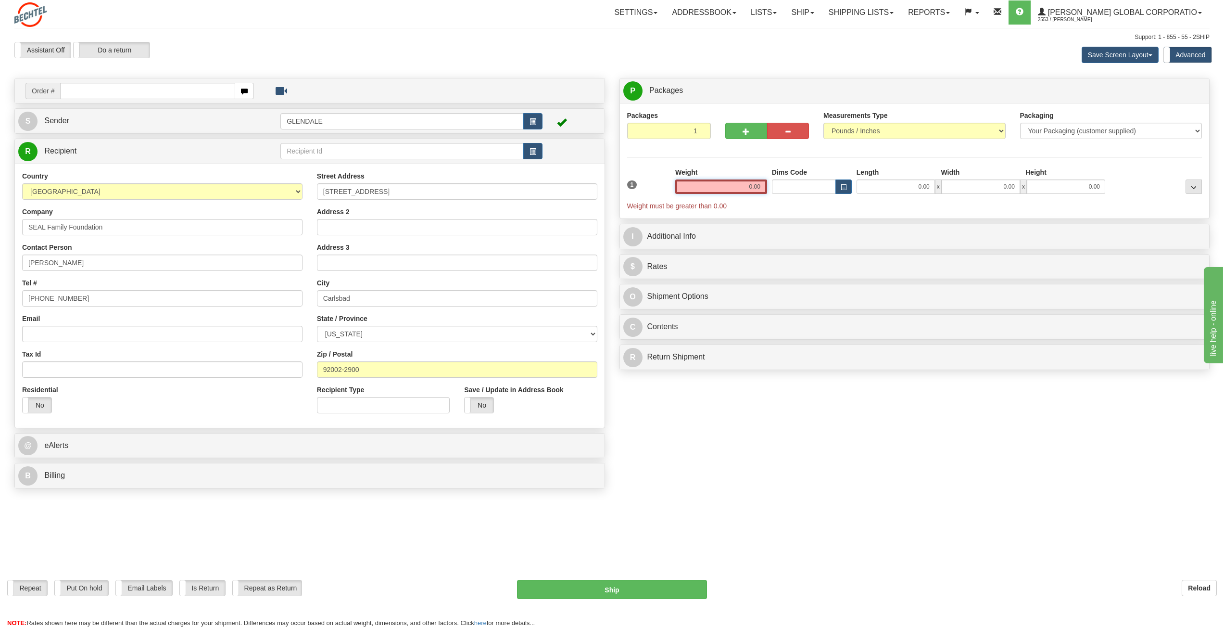
drag, startPoint x: 752, startPoint y: 189, endPoint x: 766, endPoint y: 190, distance: 13.5
click at [766, 190] on input "0.00" at bounding box center [721, 186] width 92 height 14
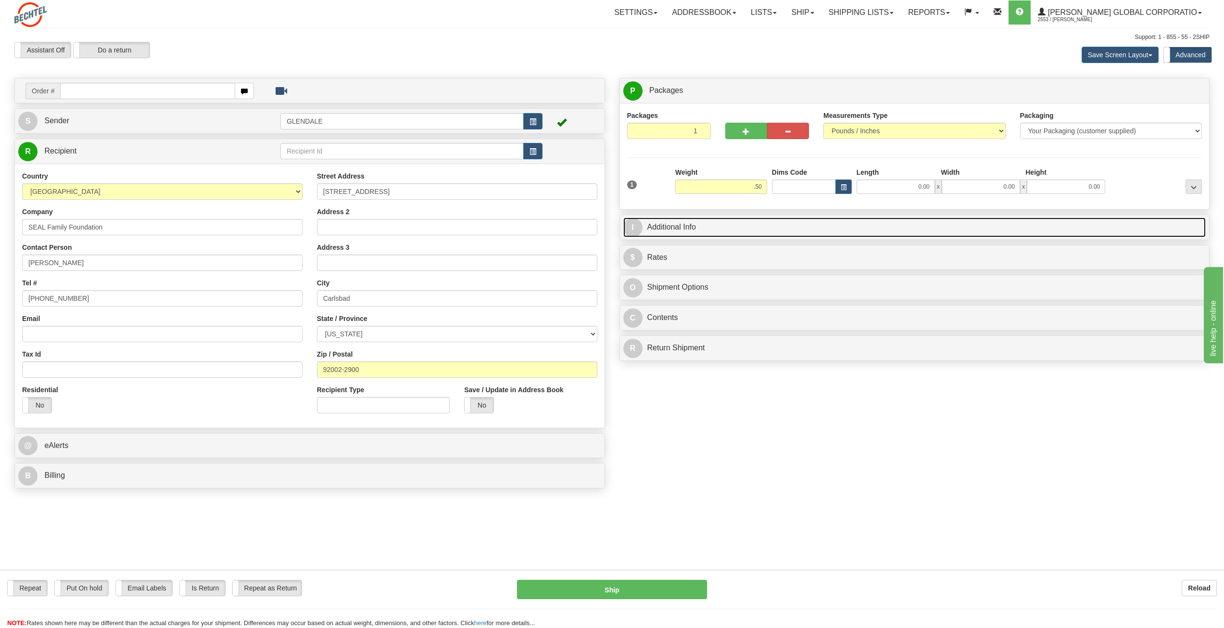
type input "0.50"
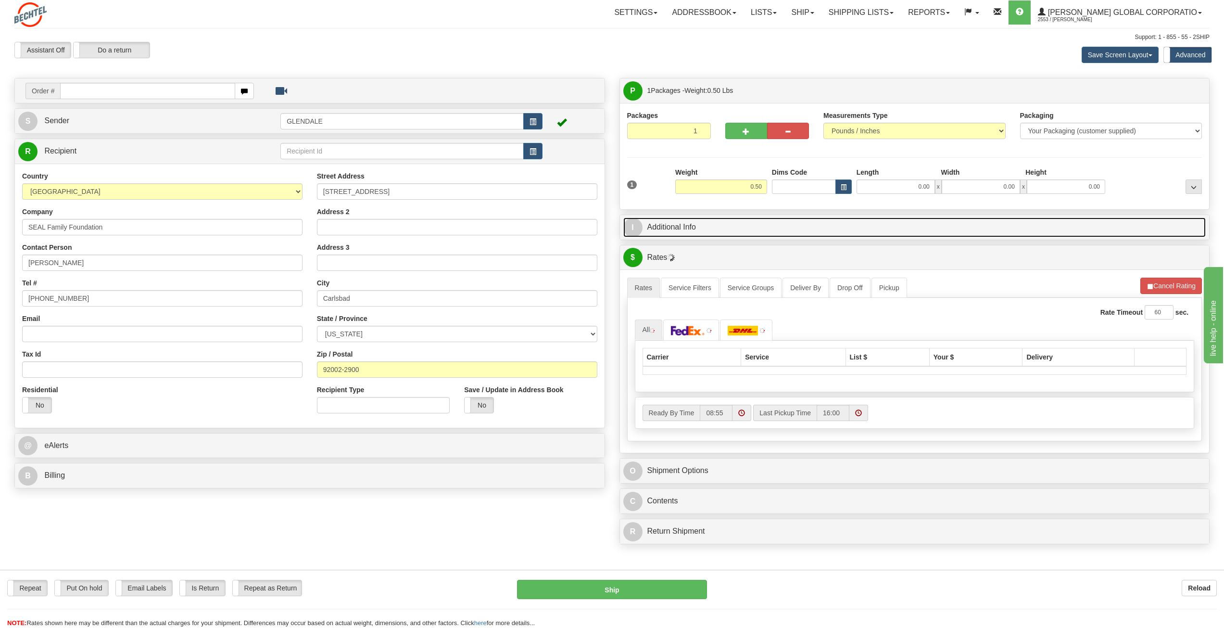
click at [678, 225] on link "I Additional Info" at bounding box center [914, 227] width 583 height 20
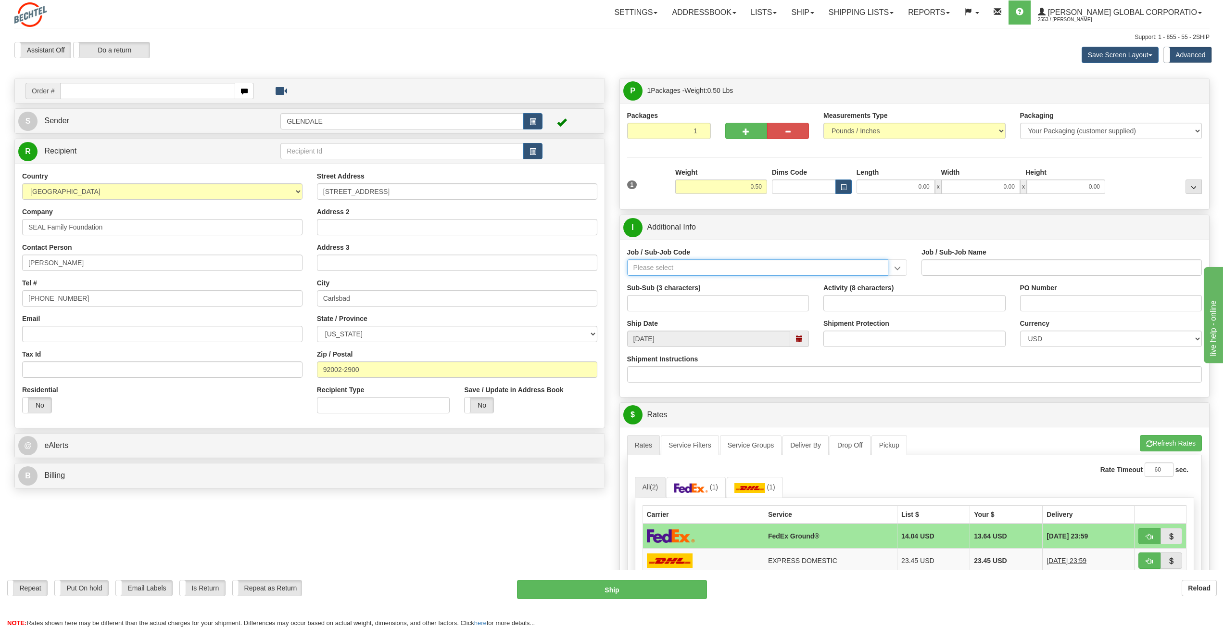
click at [692, 268] on input "Job / Sub-Job Code" at bounding box center [758, 267] width 262 height 16
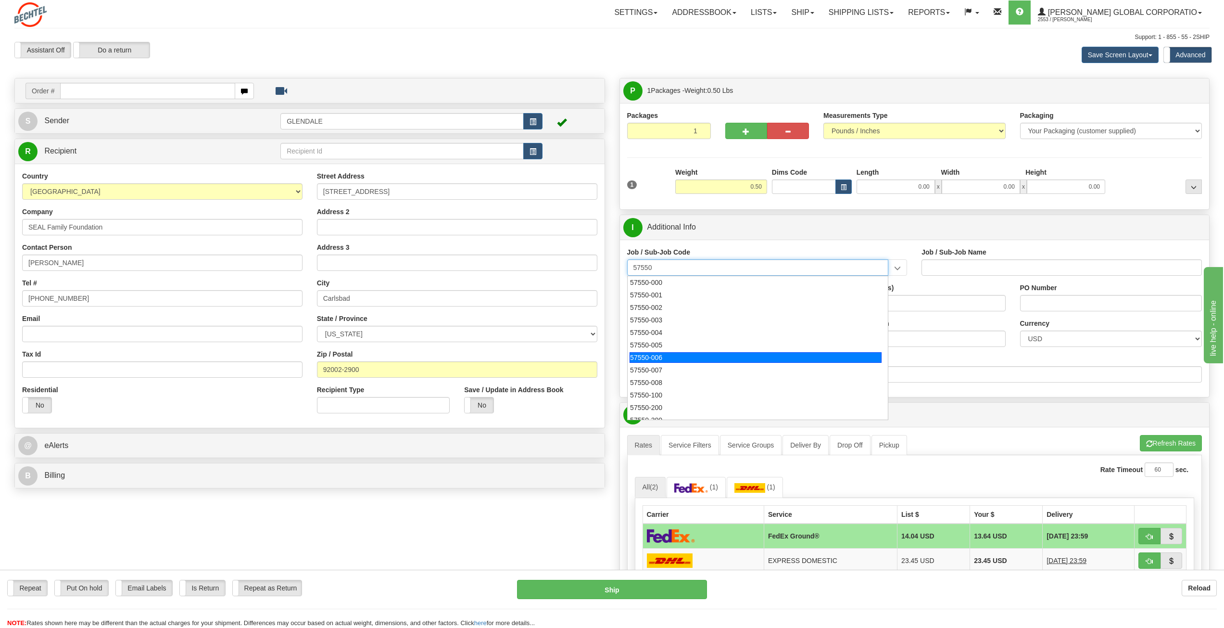
click at [659, 358] on div "57550-006" at bounding box center [755, 357] width 252 height 11
type input "57550-006"
type input "GBU BD BASIC - BD BASIC - MARKETING"
type input "57550-006"
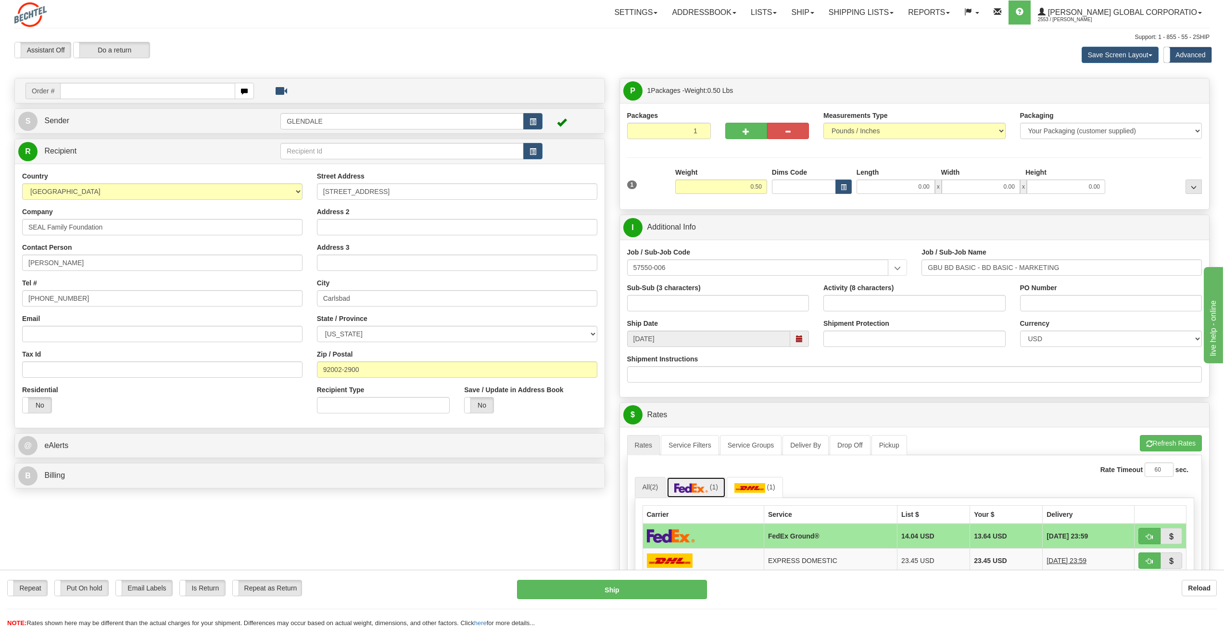
click at [692, 490] on img at bounding box center [691, 488] width 34 height 10
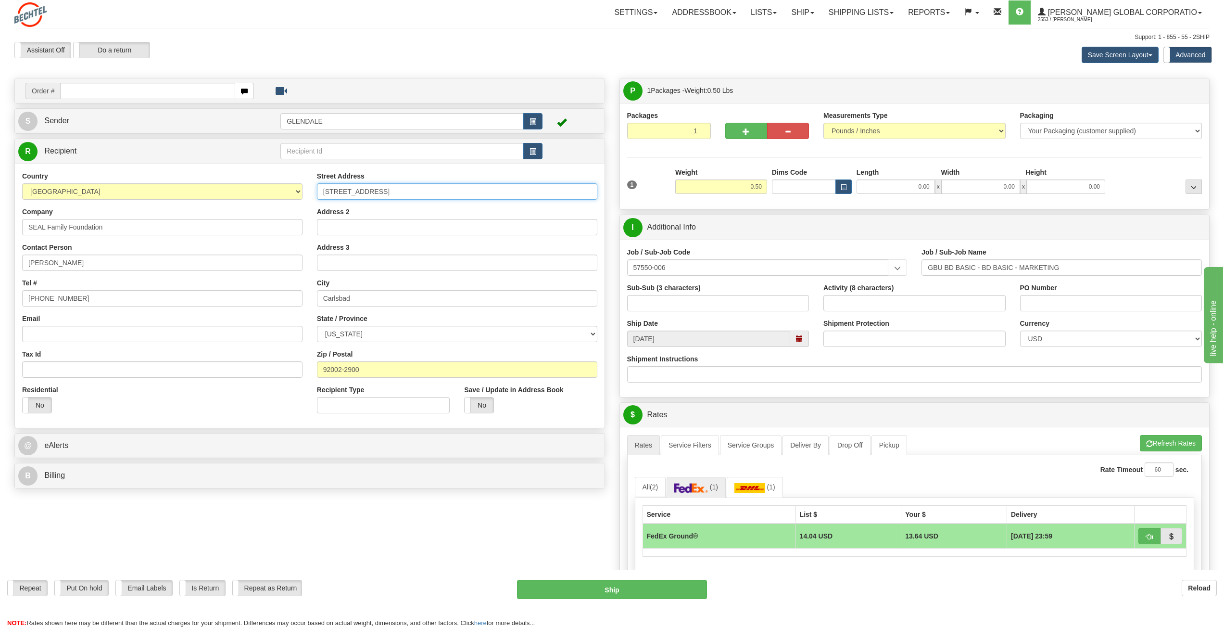
drag, startPoint x: 436, startPoint y: 193, endPoint x: 398, endPoint y: 194, distance: 38.0
click at [398, 194] on input "[STREET_ADDRESS]" at bounding box center [457, 191] width 280 height 16
type input "[GEOGRAPHIC_DATA]"
click at [357, 226] on input "Address 2" at bounding box center [457, 227] width 280 height 16
paste input "#108A-361"
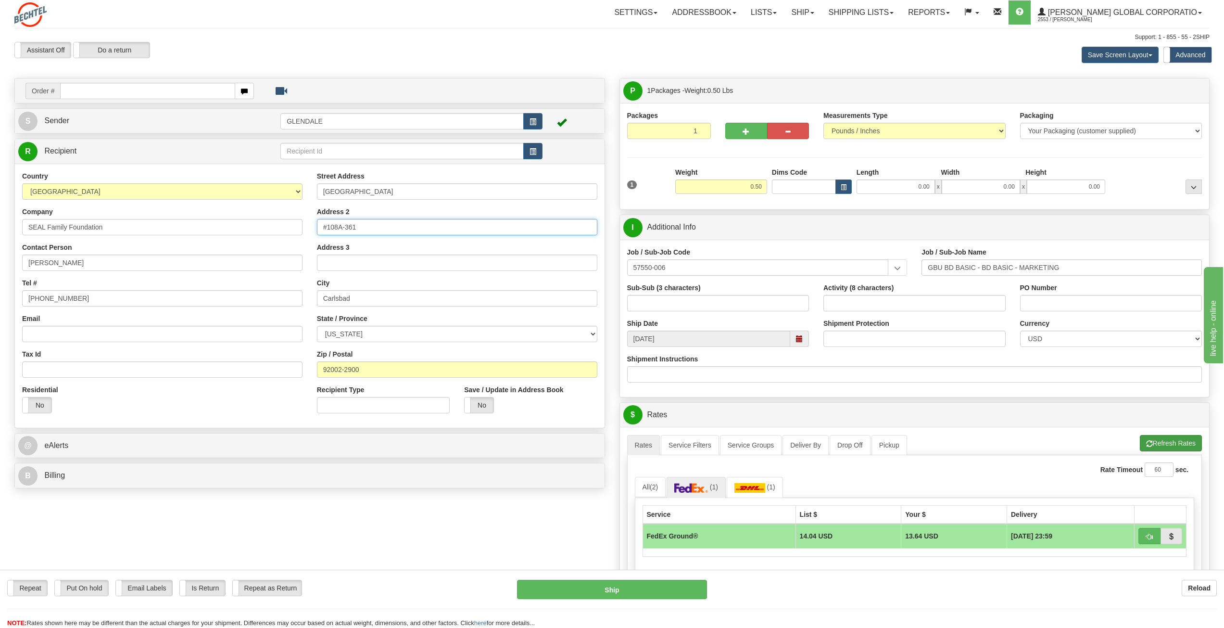
type input "#108A-361"
click at [1175, 445] on button "Refresh Rates" at bounding box center [1171, 443] width 62 height 16
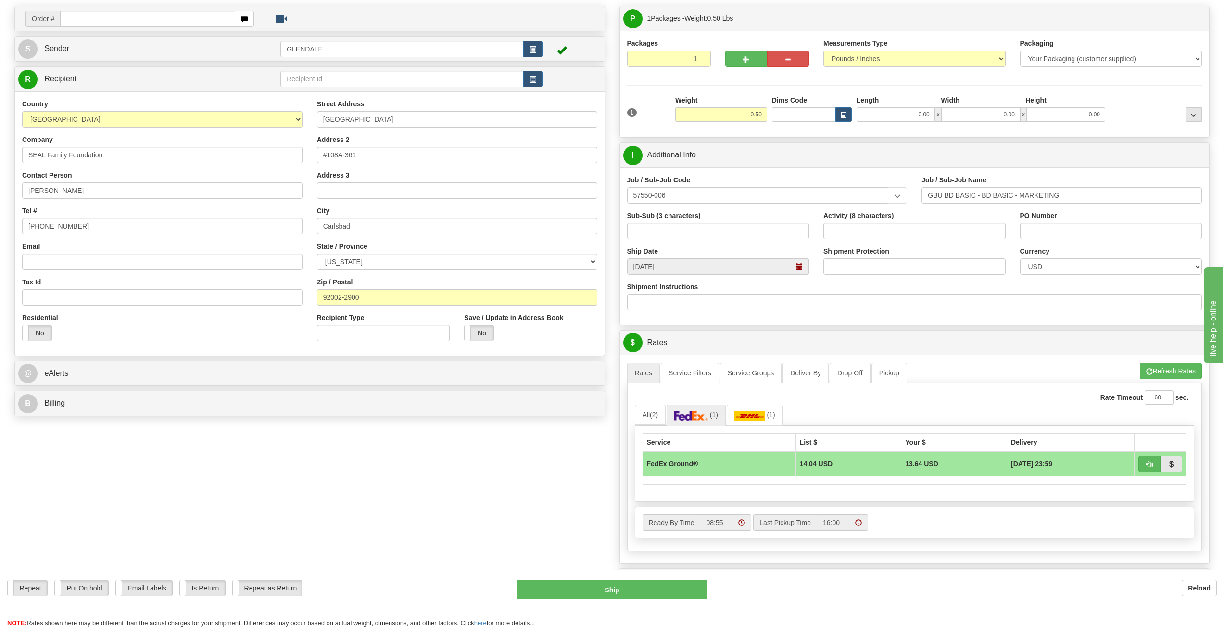
scroll to position [96, 0]
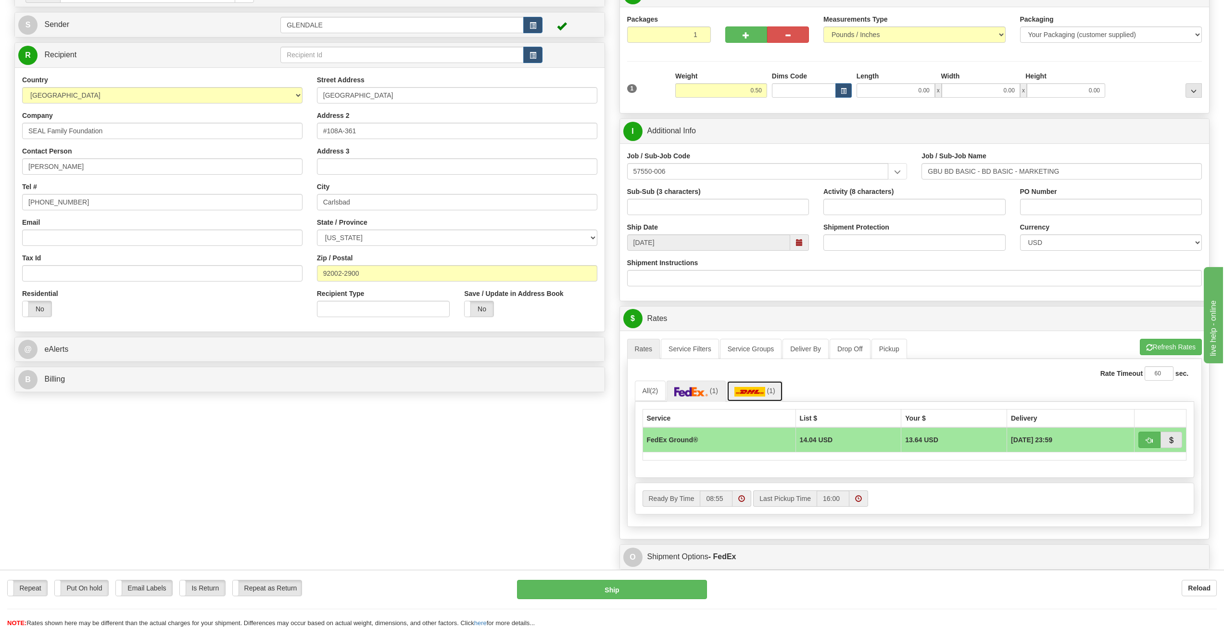
click at [755, 389] on img at bounding box center [749, 392] width 31 height 10
click at [696, 394] on img at bounding box center [691, 392] width 34 height 10
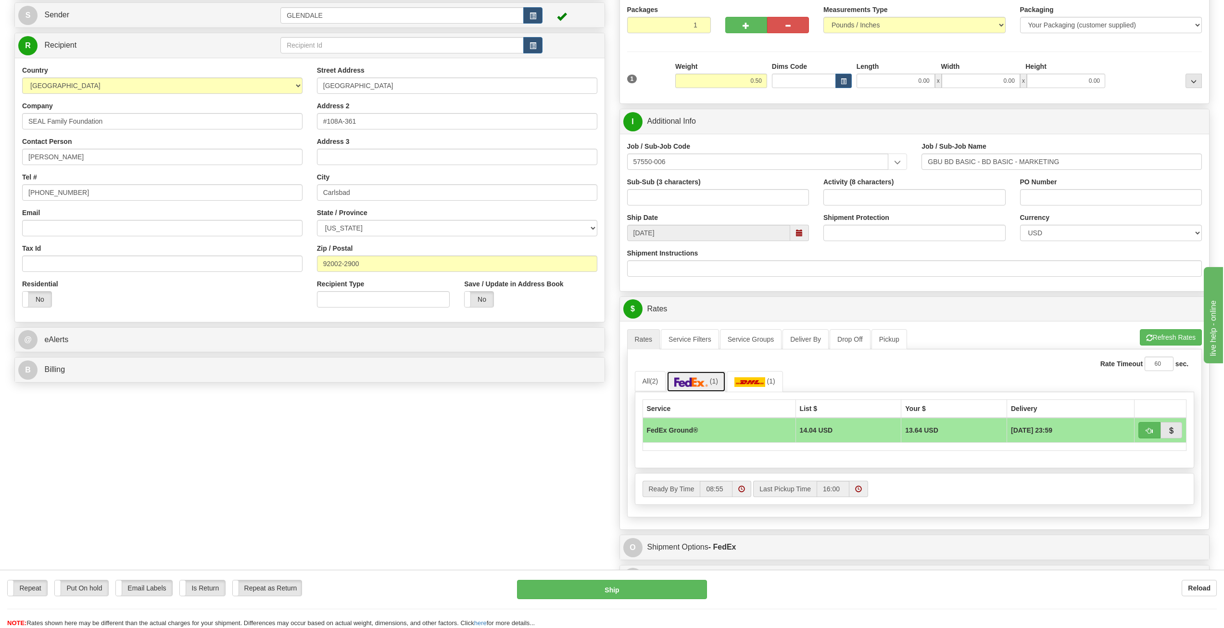
scroll to position [144, 0]
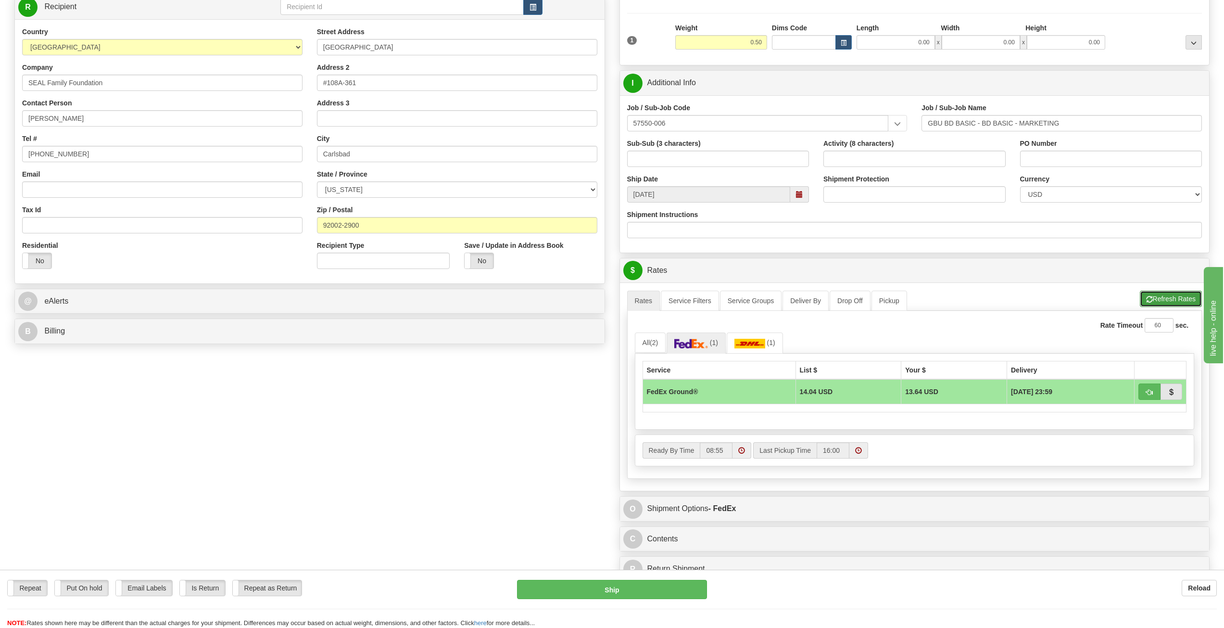
click at [1148, 297] on span "button" at bounding box center [1149, 299] width 7 height 6
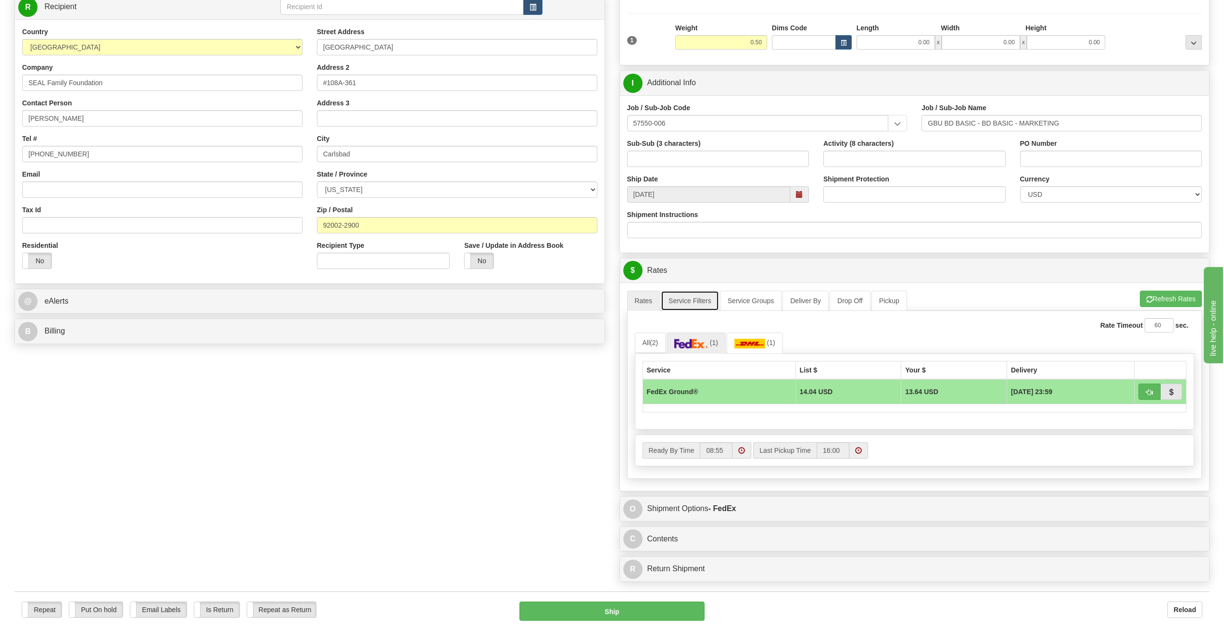
click at [684, 306] on link "Service Filters" at bounding box center [690, 300] width 58 height 20
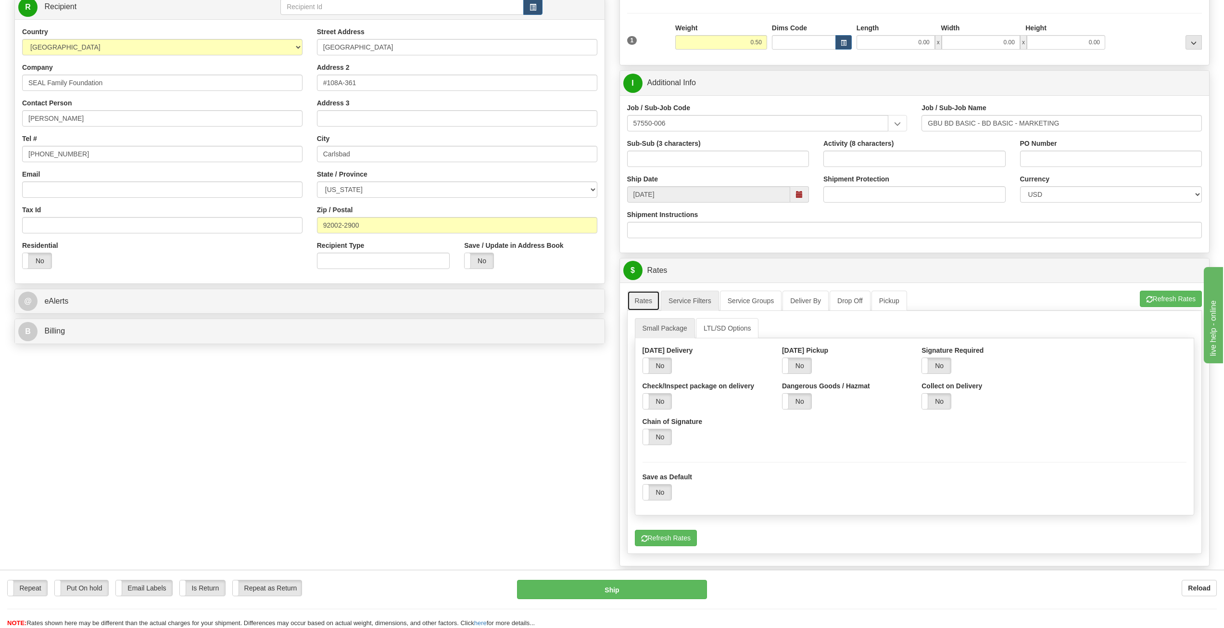
click at [647, 301] on link "Rates" at bounding box center [643, 300] width 33 height 20
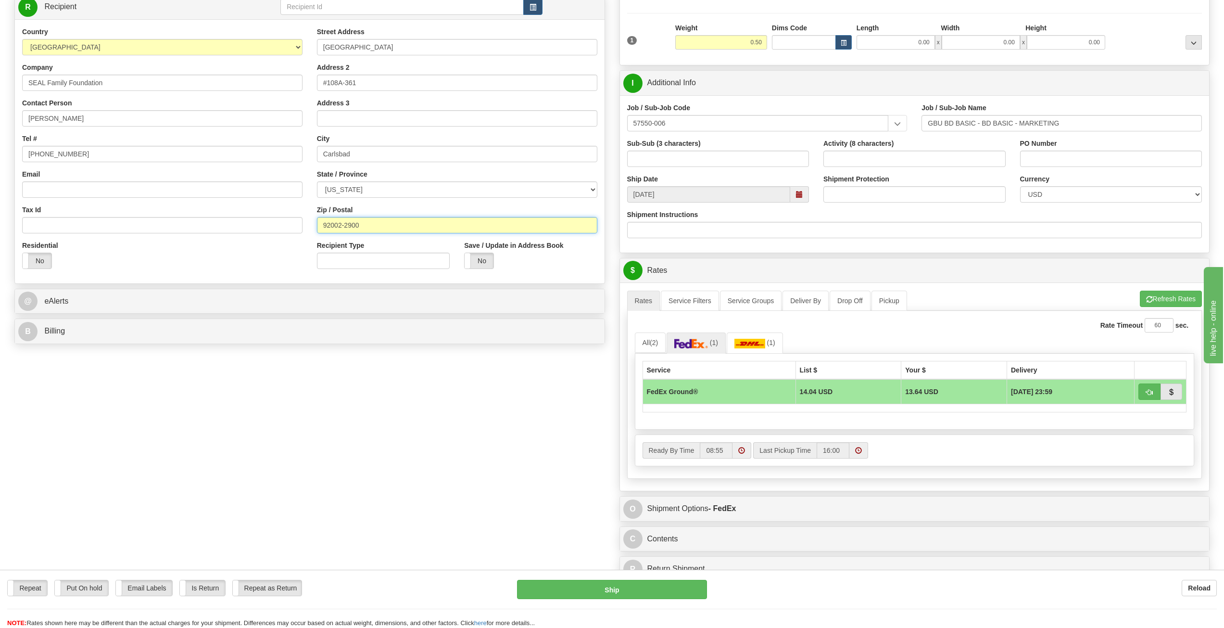
drag, startPoint x: 363, startPoint y: 226, endPoint x: 341, endPoint y: 228, distance: 21.7
click at [341, 228] on input "92002-2900" at bounding box center [457, 225] width 280 height 16
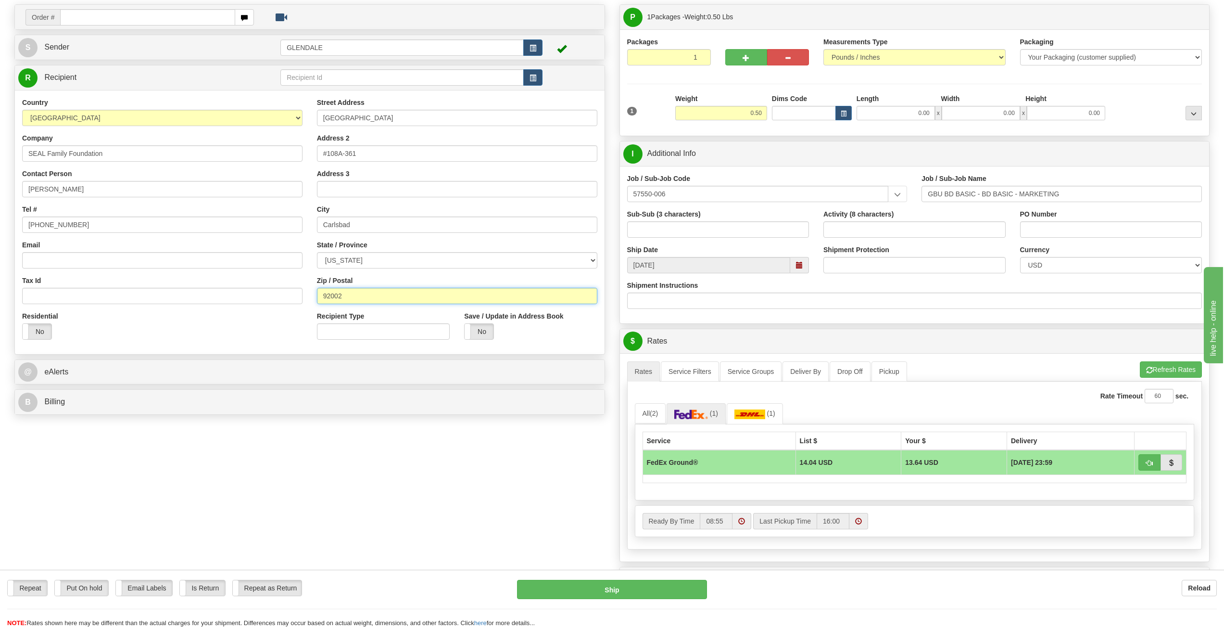
scroll to position [48, 0]
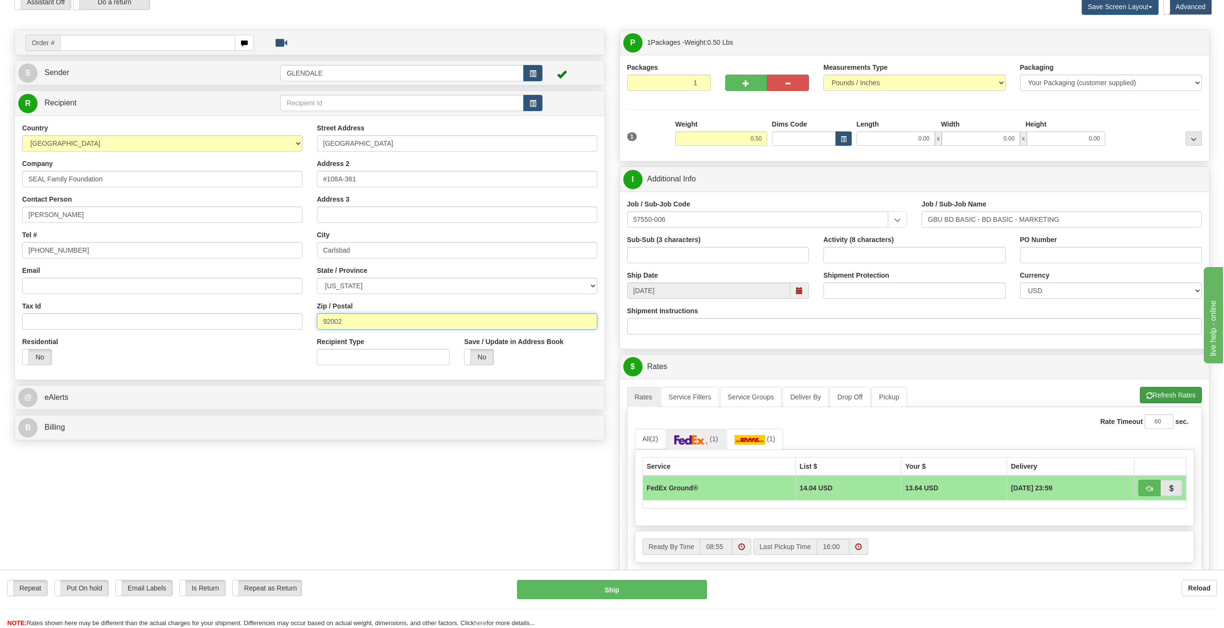
type input "92002"
click at [1178, 392] on button "Refresh Rates" at bounding box center [1171, 395] width 62 height 16
click at [1196, 84] on select "Your Packaging (customer supplied) Envelope (carrier supplied) Pack (carrier su…" at bounding box center [1111, 83] width 182 height 16
select select "2"
click at [1020, 75] on select "Your Packaging (customer supplied) Envelope (carrier supplied) Pack (carrier su…" at bounding box center [1111, 83] width 182 height 16
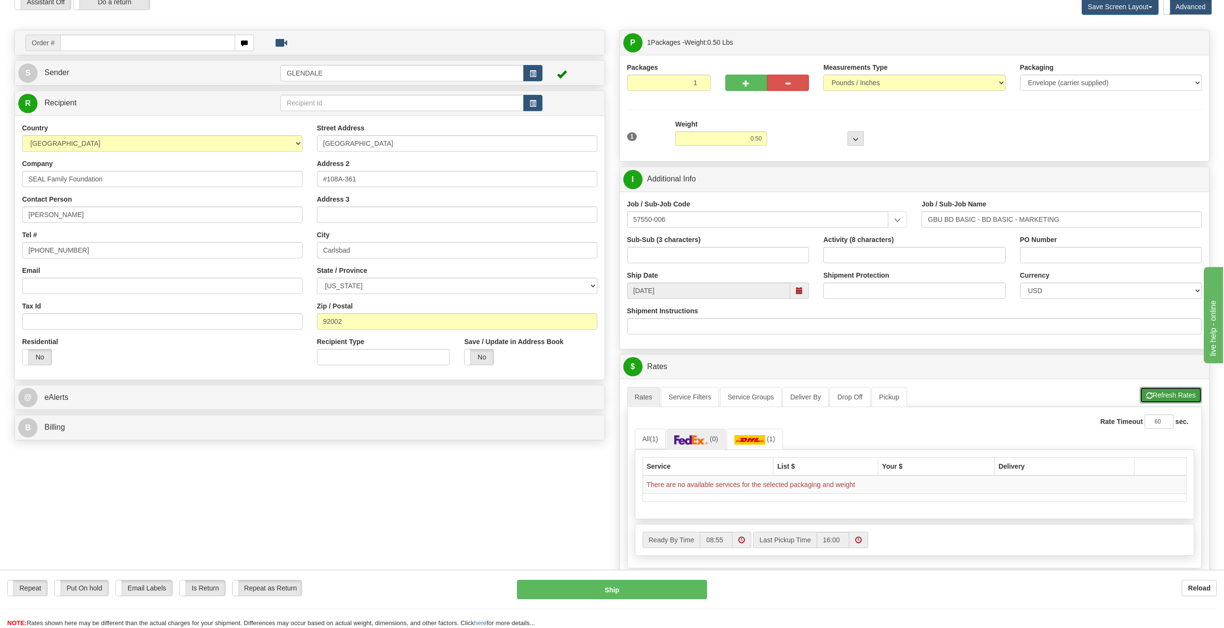
click at [1149, 392] on span "button" at bounding box center [1149, 395] width 7 height 6
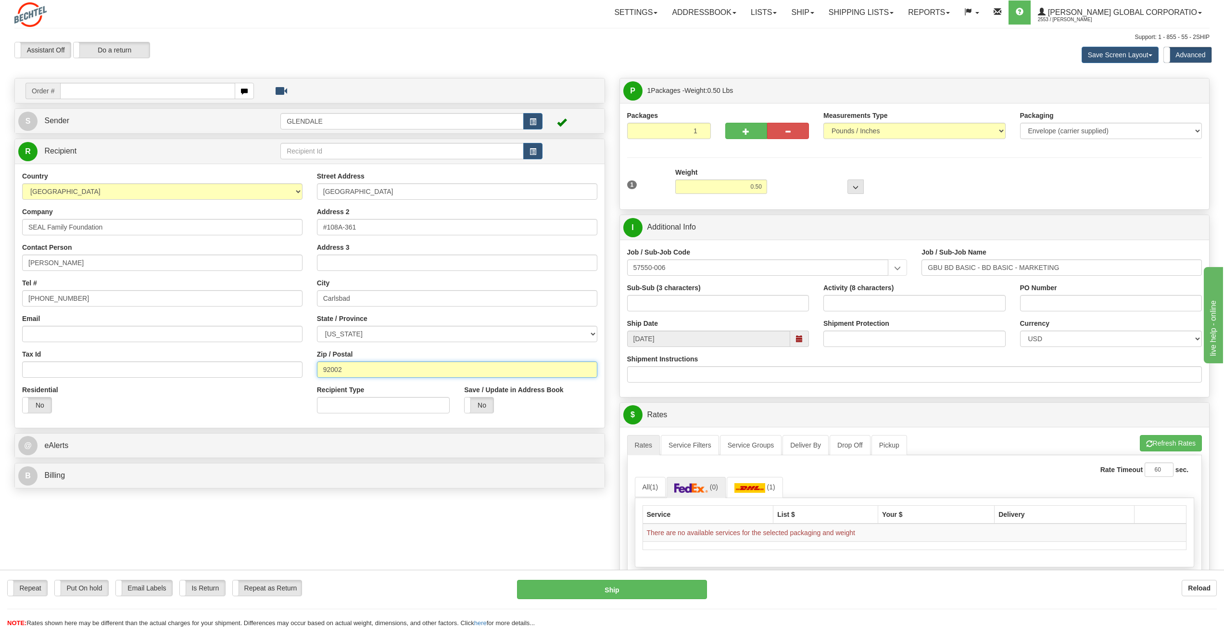
drag, startPoint x: 346, startPoint y: 372, endPoint x: 340, endPoint y: 374, distance: 6.5
click at [340, 374] on input "92002" at bounding box center [457, 369] width 280 height 16
type input "92008"
click at [567, 406] on div "Yes No" at bounding box center [530, 405] width 133 height 16
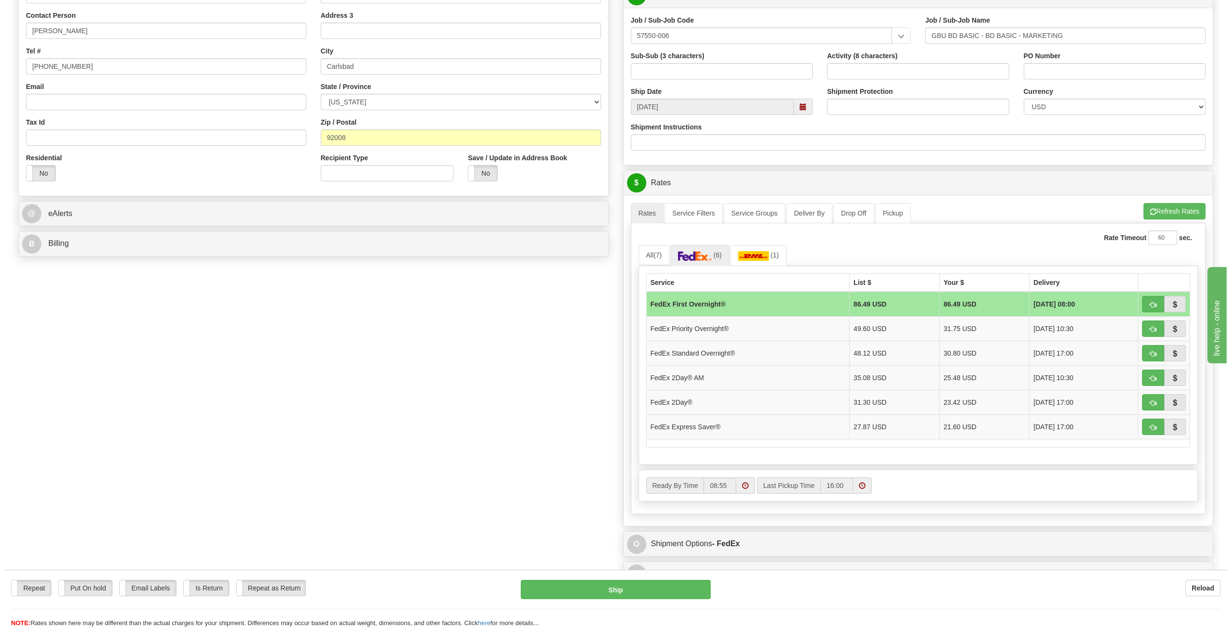
scroll to position [240, 0]
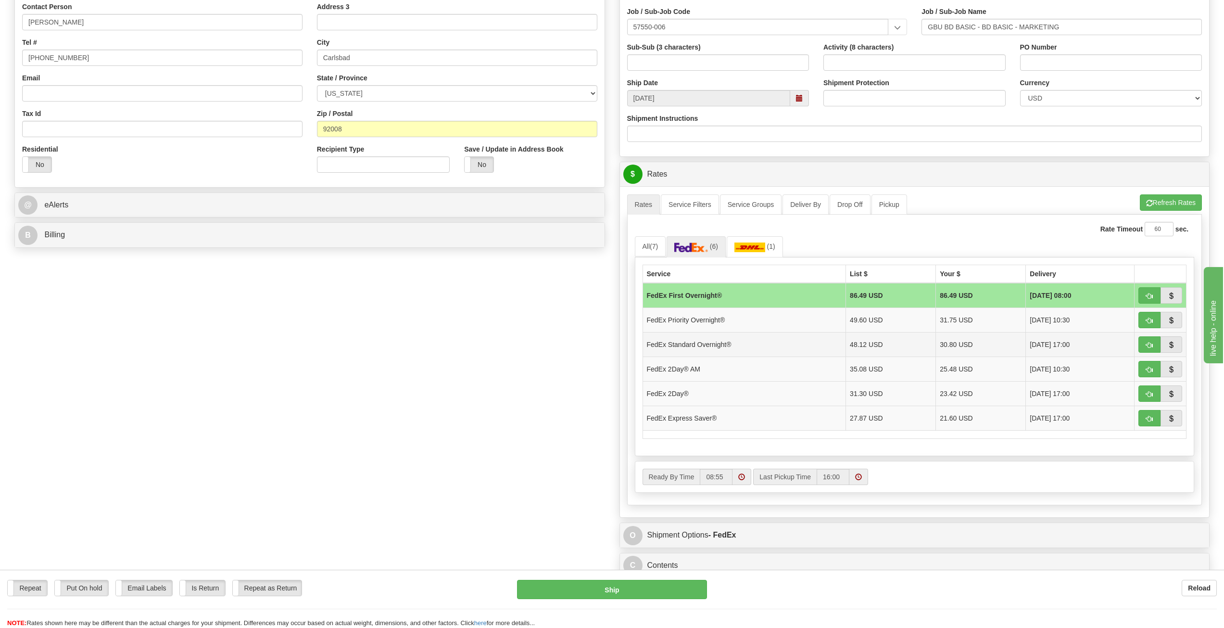
click at [751, 351] on td "FedEx Standard Overnight®" at bounding box center [743, 344] width 203 height 25
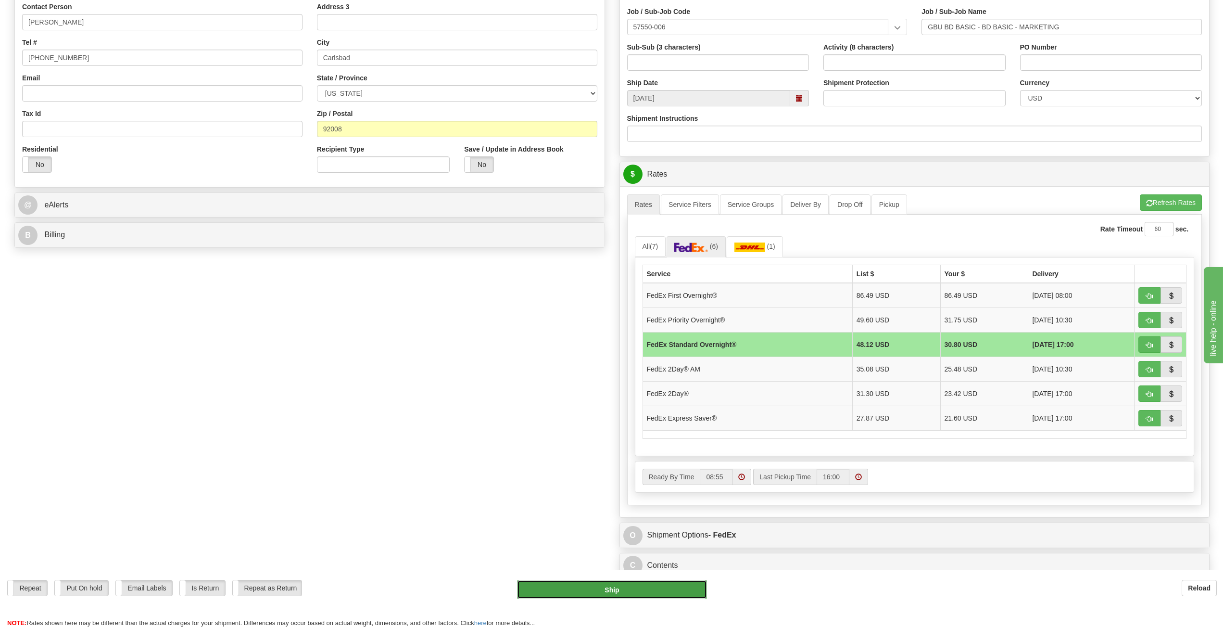
click at [610, 587] on button "Ship" at bounding box center [611, 588] width 189 height 19
type input "05"
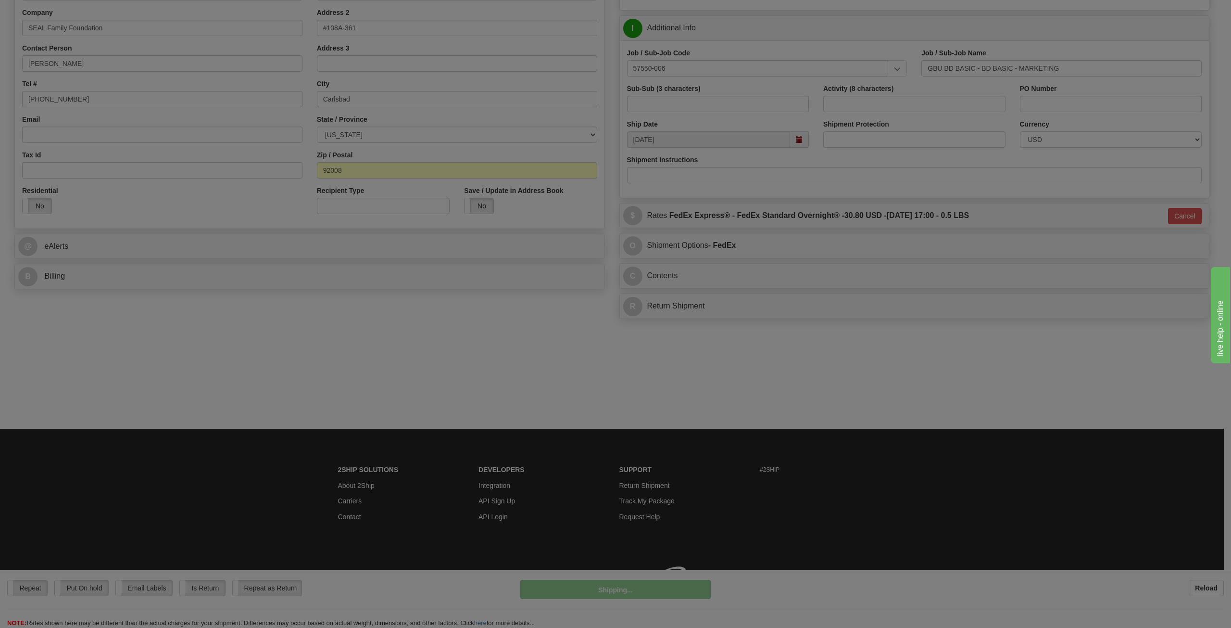
scroll to position [199, 0]
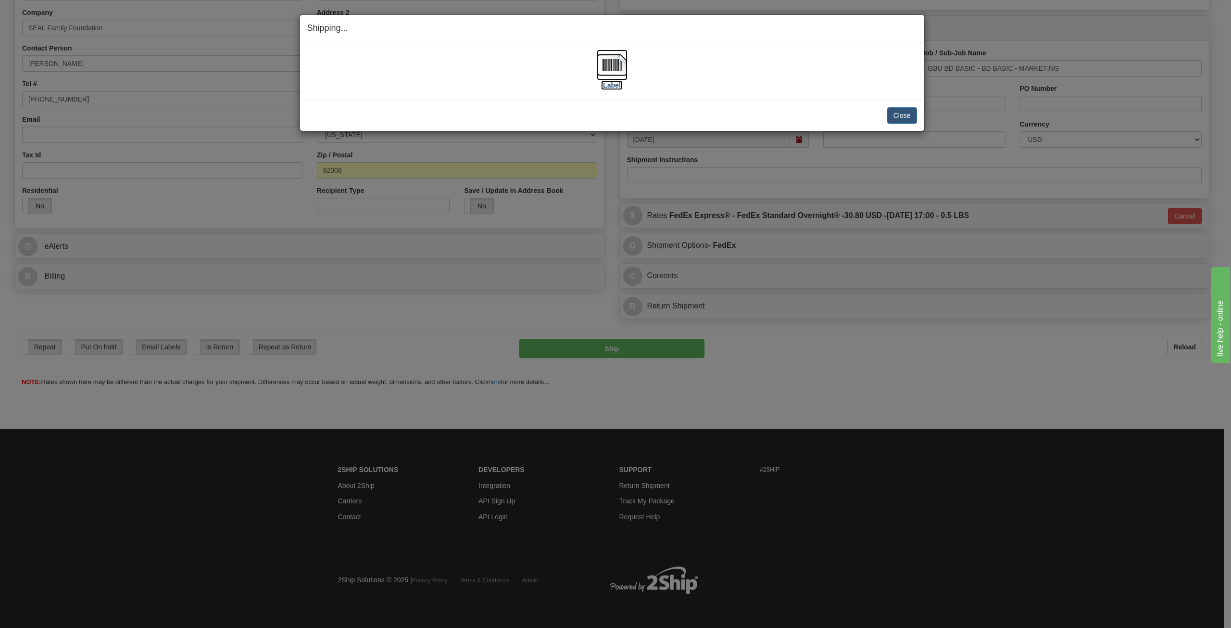
click at [612, 63] on img at bounding box center [612, 65] width 31 height 31
